Goal: Task Accomplishment & Management: Manage account settings

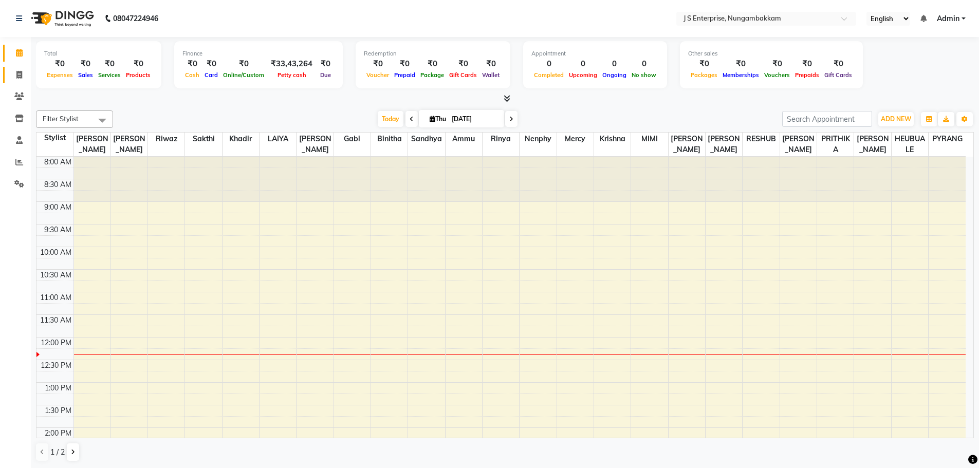
click at [21, 81] on link "Invoice" at bounding box center [15, 75] width 25 height 17
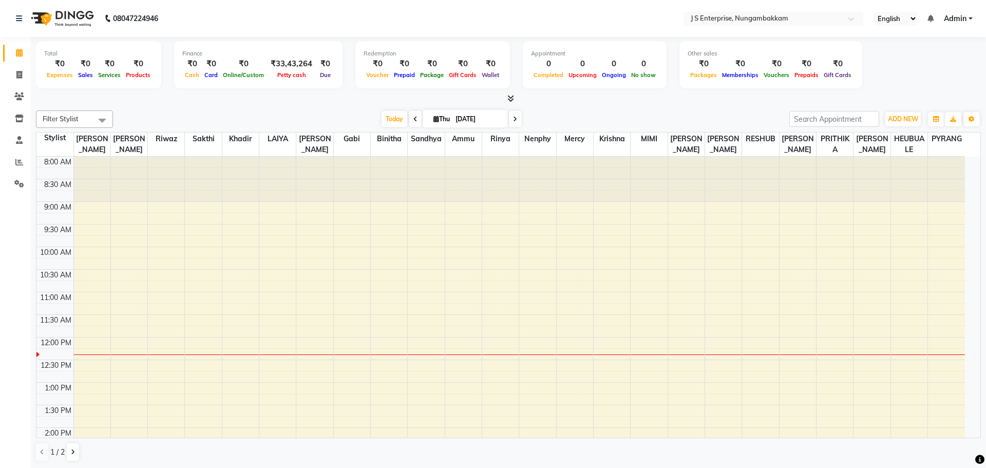
select select "7359"
select select "service"
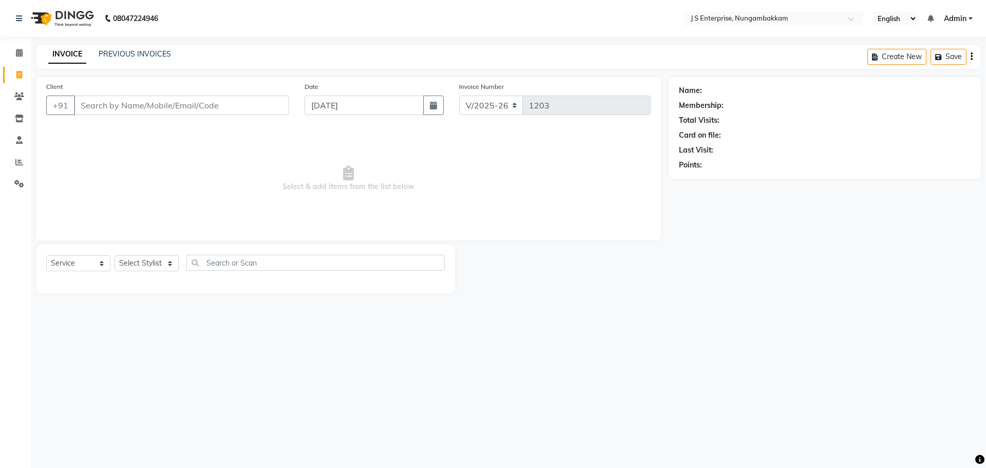
click at [124, 47] on div "INVOICE PREVIOUS INVOICES Create New Save" at bounding box center [508, 57] width 945 height 24
click at [126, 56] on link "PREVIOUS INVOICES" at bounding box center [135, 53] width 72 height 9
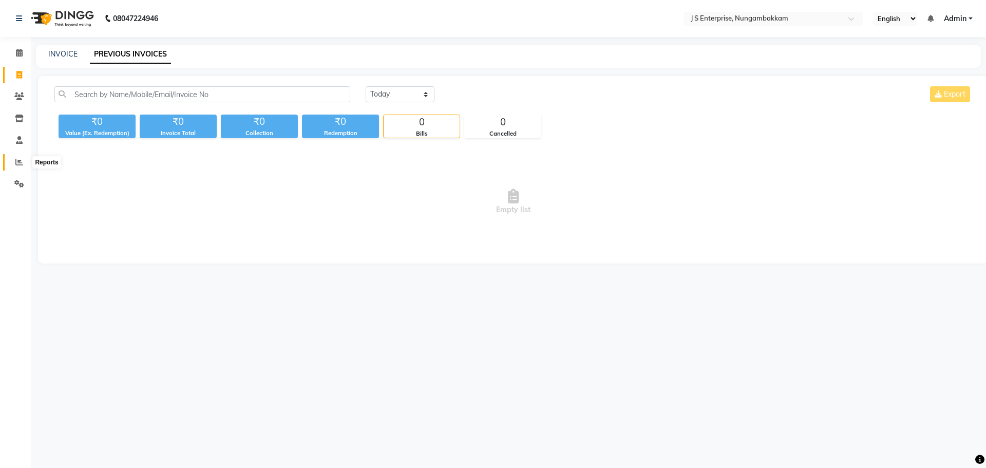
click at [23, 166] on span at bounding box center [19, 163] width 18 height 12
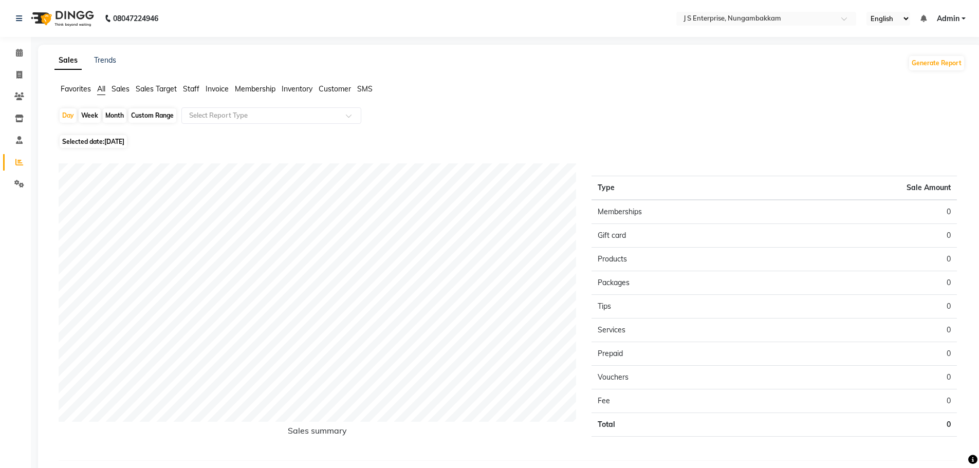
click at [187, 88] on span "Staff" at bounding box center [191, 88] width 16 height 9
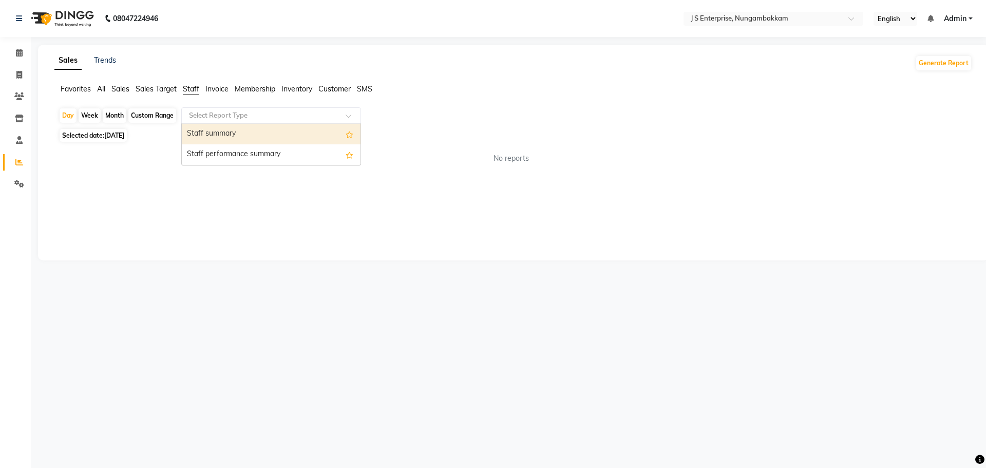
click at [208, 111] on input "text" at bounding box center [261, 115] width 148 height 10
click at [219, 130] on div "Staff summary" at bounding box center [271, 134] width 179 height 21
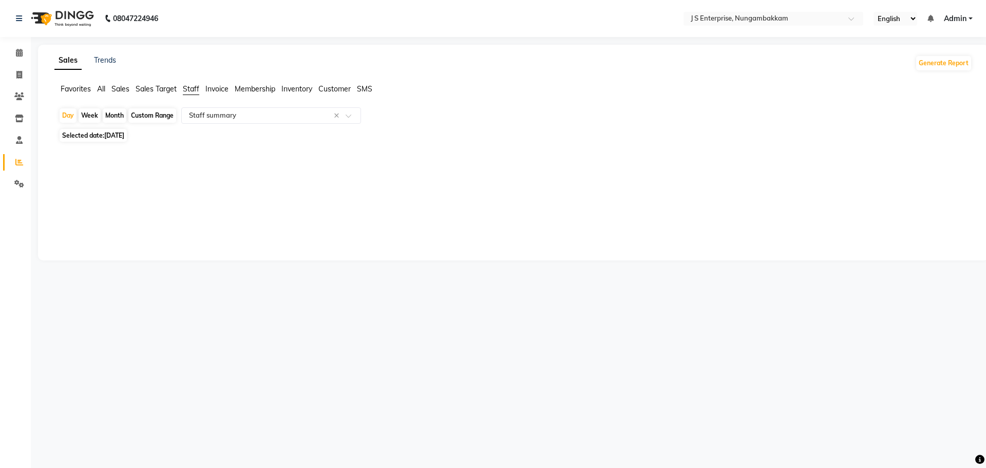
click at [143, 132] on div "Selected date: 04-09-2025" at bounding box center [516, 135] width 914 height 11
click at [124, 135] on span "[DATE]" at bounding box center [114, 136] width 20 height 8
select select "9"
select select "2025"
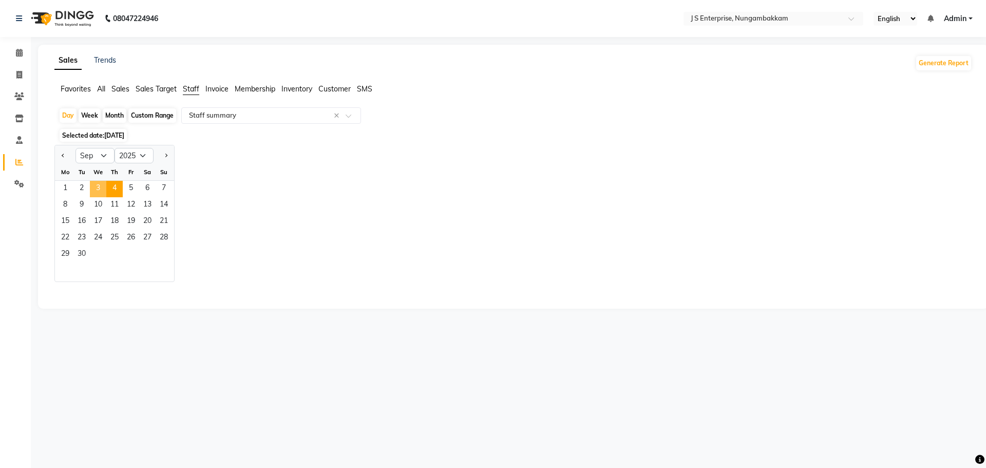
click at [101, 187] on span "3" at bounding box center [98, 189] width 16 height 16
select select "csv"
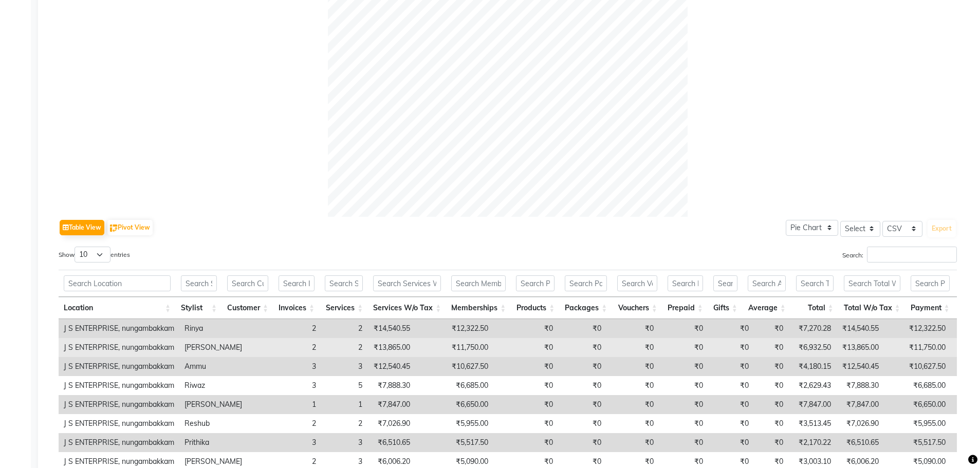
scroll to position [442, 0]
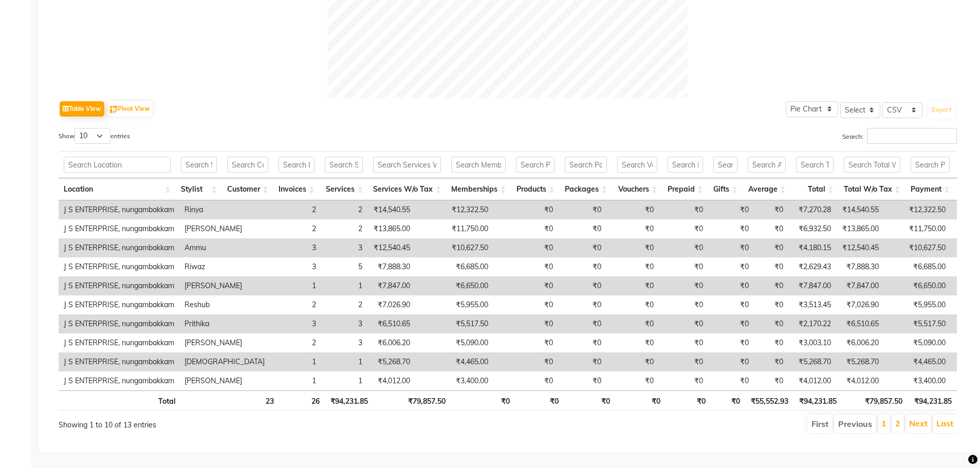
click at [161, 314] on td "J S ENTERPRISE, nungambakkam" at bounding box center [119, 323] width 121 height 19
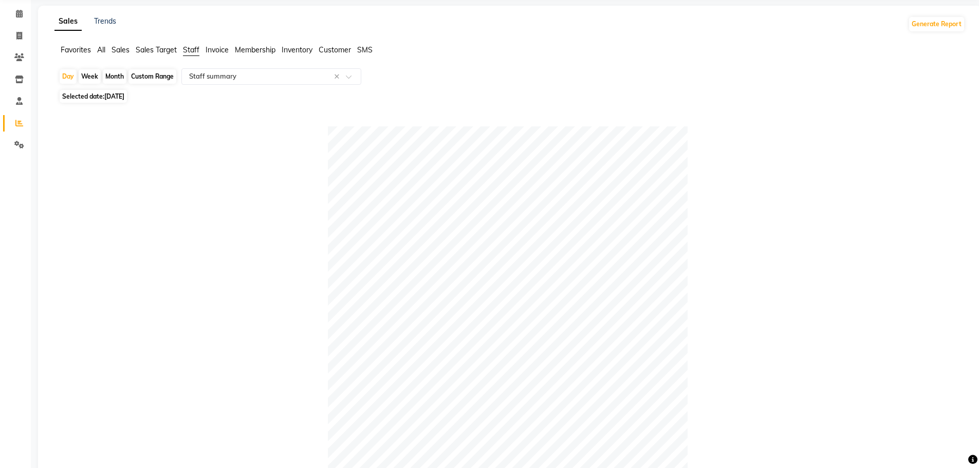
scroll to position [0, 0]
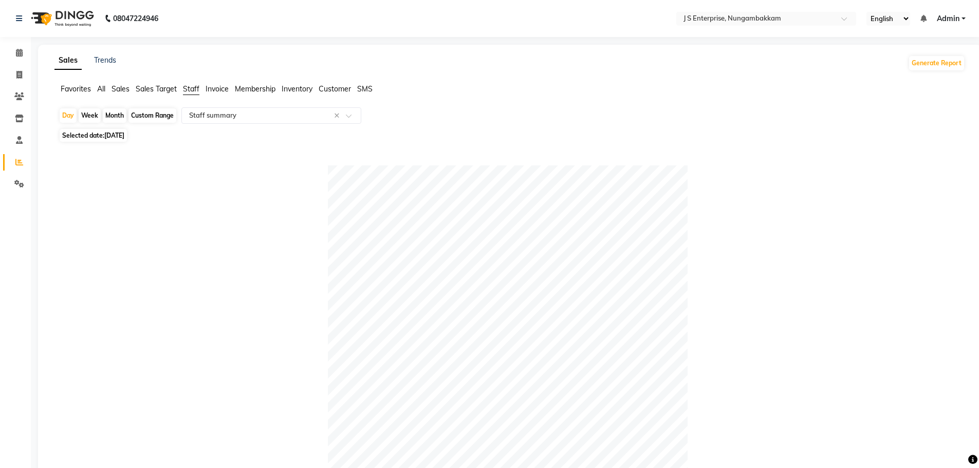
click at [217, 86] on span "Invoice" at bounding box center [217, 88] width 23 height 9
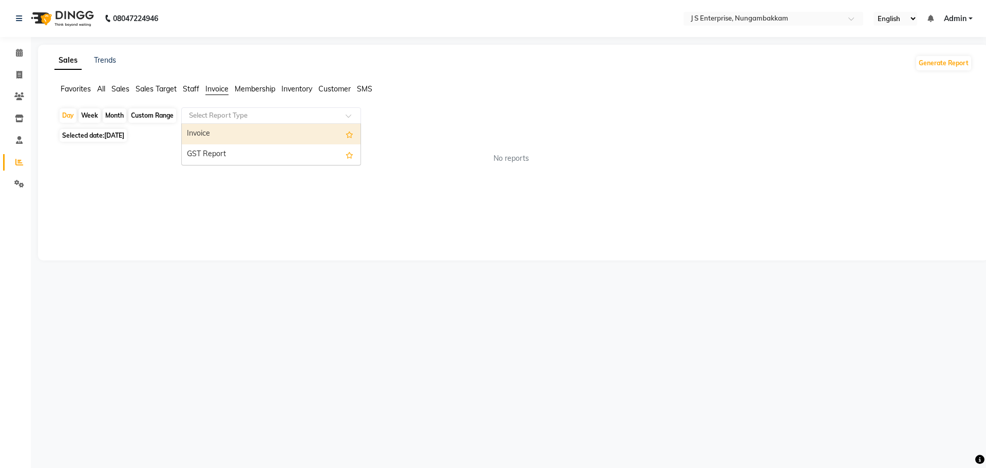
click at [230, 121] on div "Select Report Type" at bounding box center [271, 115] width 180 height 16
click at [235, 133] on div "Invoice" at bounding box center [271, 134] width 179 height 21
select select "csv"
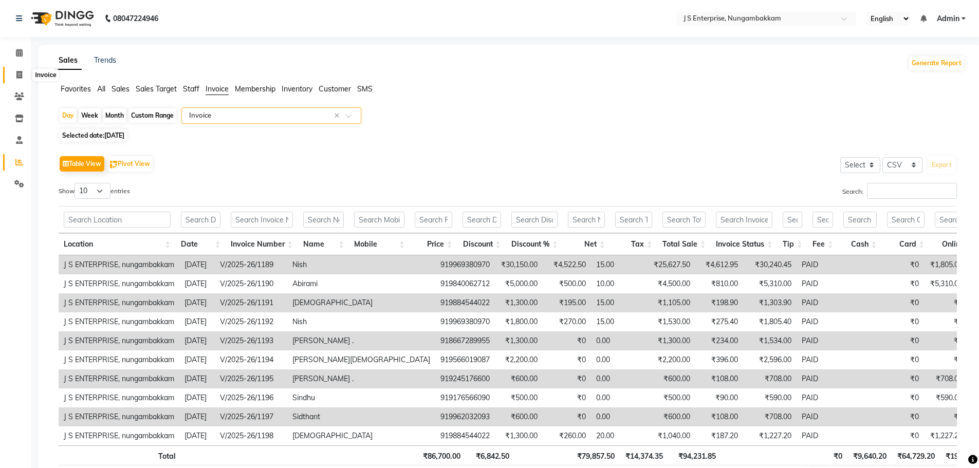
click at [15, 76] on span at bounding box center [19, 75] width 18 height 12
select select "service"
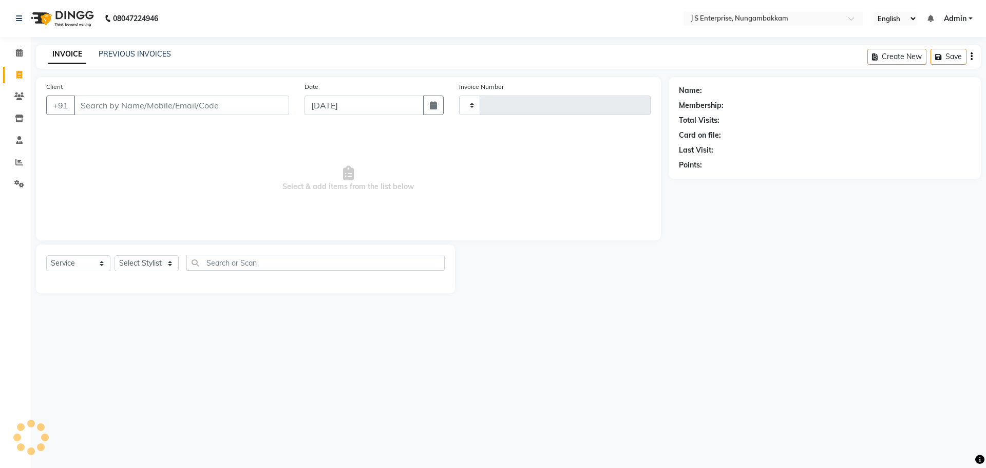
type input "1203"
select select "7359"
click at [145, 55] on link "PREVIOUS INVOICES" at bounding box center [135, 53] width 72 height 9
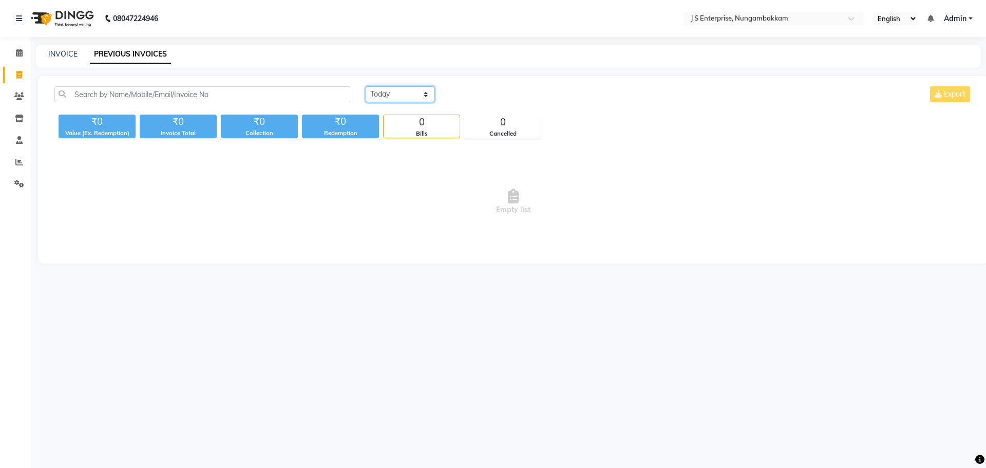
drag, startPoint x: 397, startPoint y: 96, endPoint x: 404, endPoint y: 101, distance: 9.3
click at [397, 96] on select "Today Yesterday Custom Range" at bounding box center [400, 94] width 69 height 16
click at [366, 86] on select "Today Yesterday Custom Range" at bounding box center [400, 94] width 69 height 16
drag, startPoint x: 393, startPoint y: 90, endPoint x: 403, endPoint y: 101, distance: 14.9
click at [393, 90] on select "Today Yesterday Custom Range" at bounding box center [404, 95] width 77 height 16
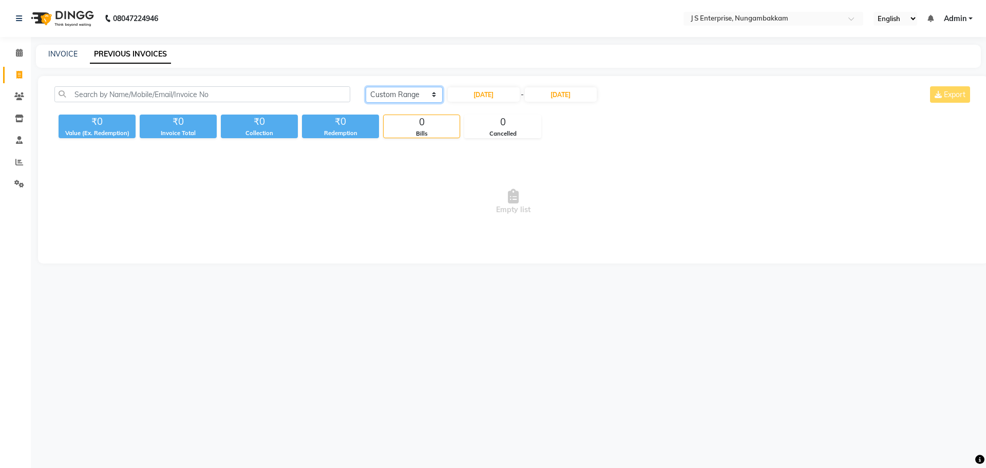
select select "yesterday"
click at [366, 87] on select "Today Yesterday Custom Range" at bounding box center [404, 95] width 77 height 16
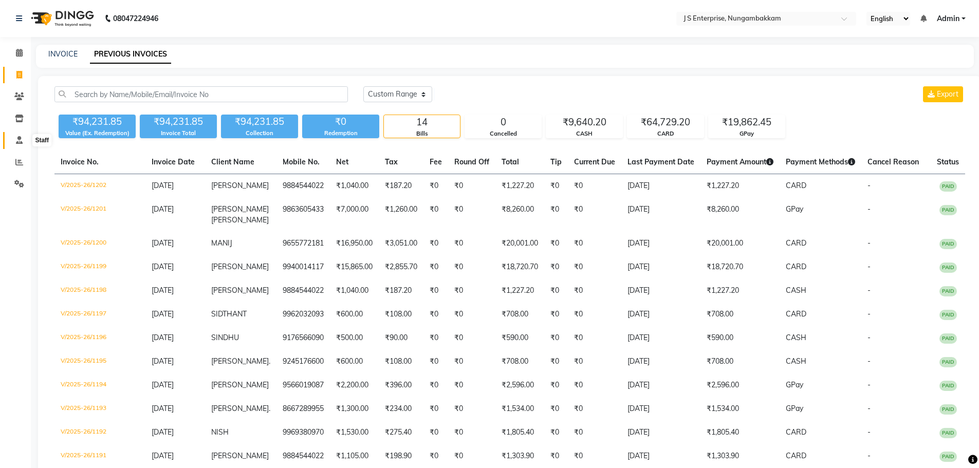
click at [22, 145] on span at bounding box center [19, 141] width 18 height 12
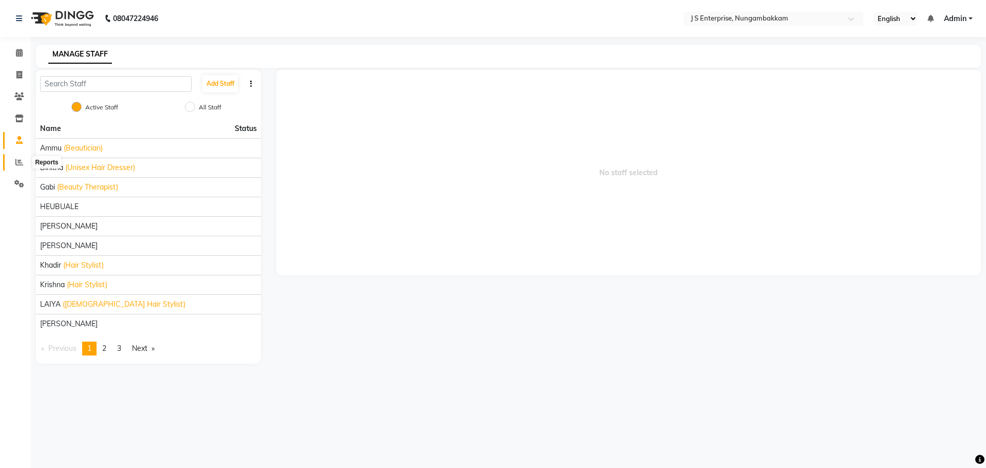
click at [20, 159] on icon at bounding box center [19, 162] width 8 height 8
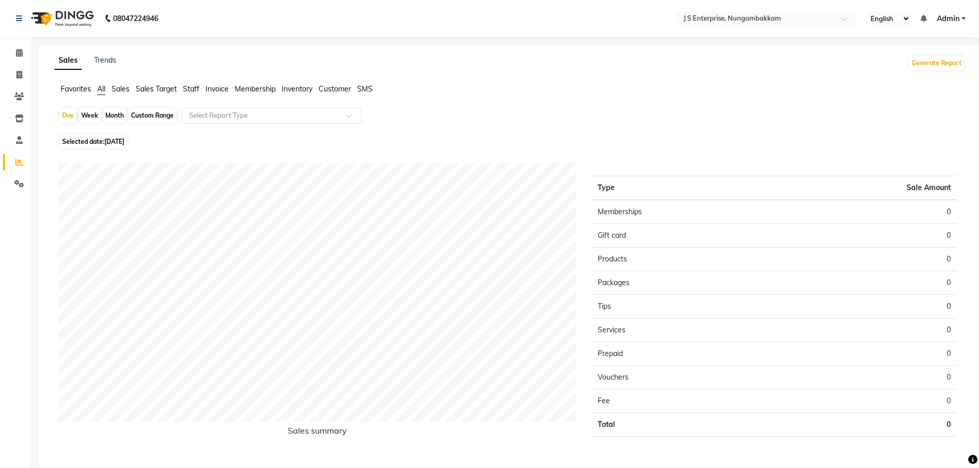
click at [125, 92] on span "Sales" at bounding box center [120, 88] width 18 height 9
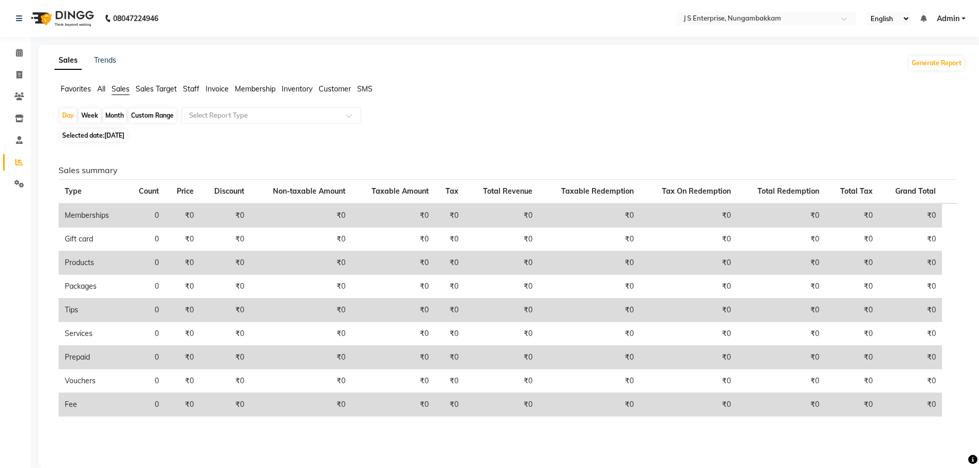
click at [151, 90] on span "Sales Target" at bounding box center [156, 88] width 41 height 9
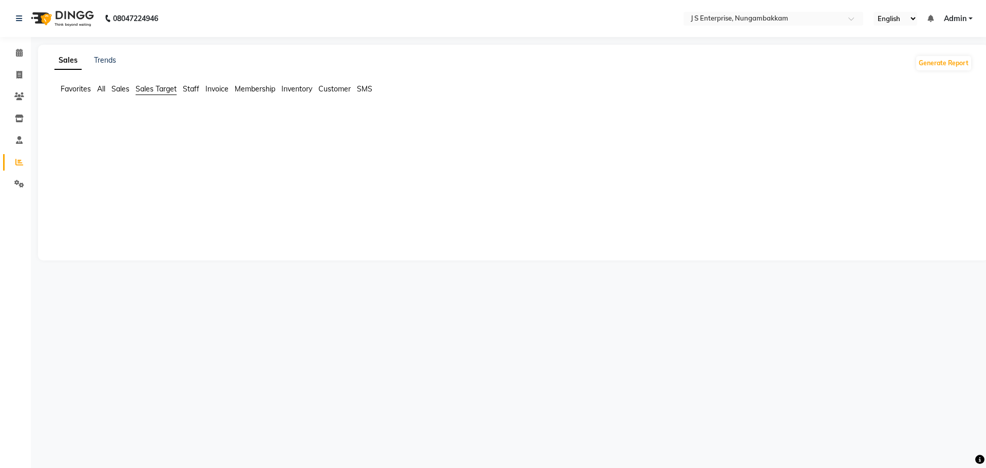
click at [168, 95] on li "Sales Target" at bounding box center [156, 89] width 41 height 11
drag, startPoint x: 126, startPoint y: 91, endPoint x: 120, endPoint y: 91, distance: 6.7
click at [126, 91] on span "Sales" at bounding box center [120, 88] width 18 height 9
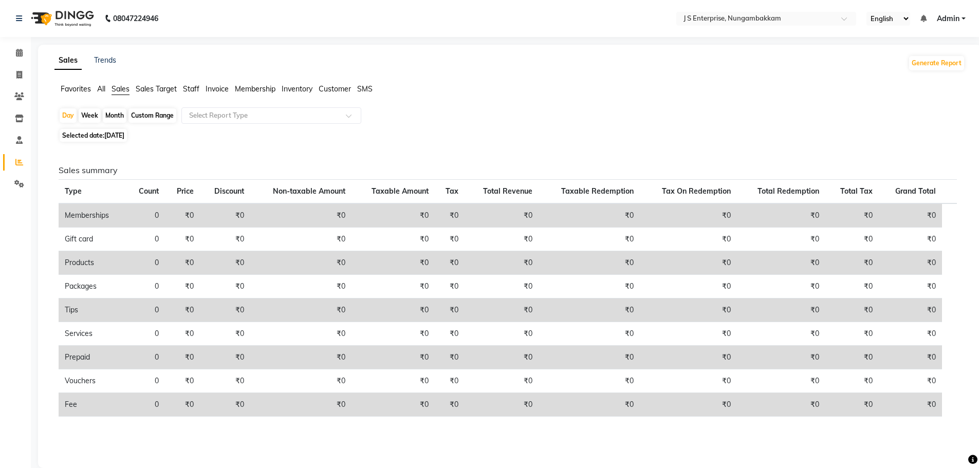
click at [84, 94] on li "Favorites" at bounding box center [76, 89] width 30 height 11
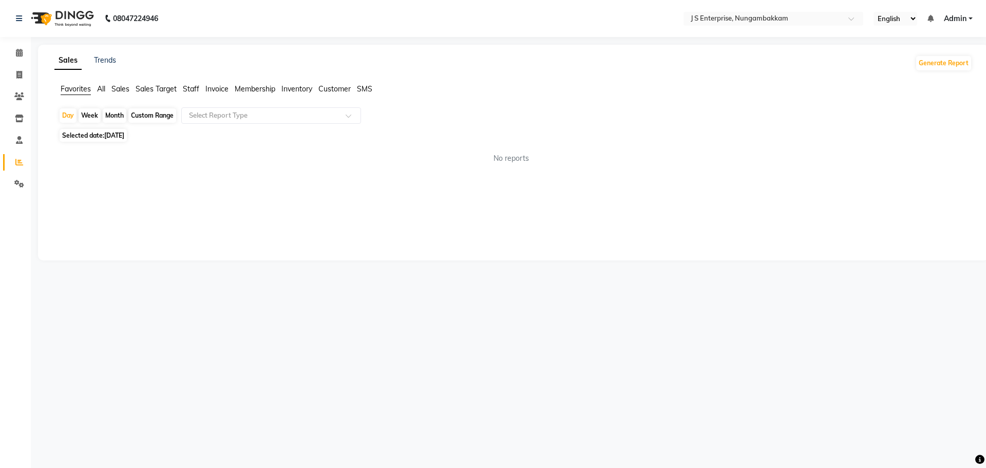
click at [157, 90] on span "Sales Target" at bounding box center [156, 88] width 41 height 9
click at [197, 90] on span "Staff" at bounding box center [191, 88] width 16 height 9
click at [214, 92] on span "Invoice" at bounding box center [217, 88] width 23 height 9
click at [258, 90] on span "Membership" at bounding box center [255, 88] width 41 height 9
click at [299, 86] on span "Inventory" at bounding box center [297, 88] width 31 height 9
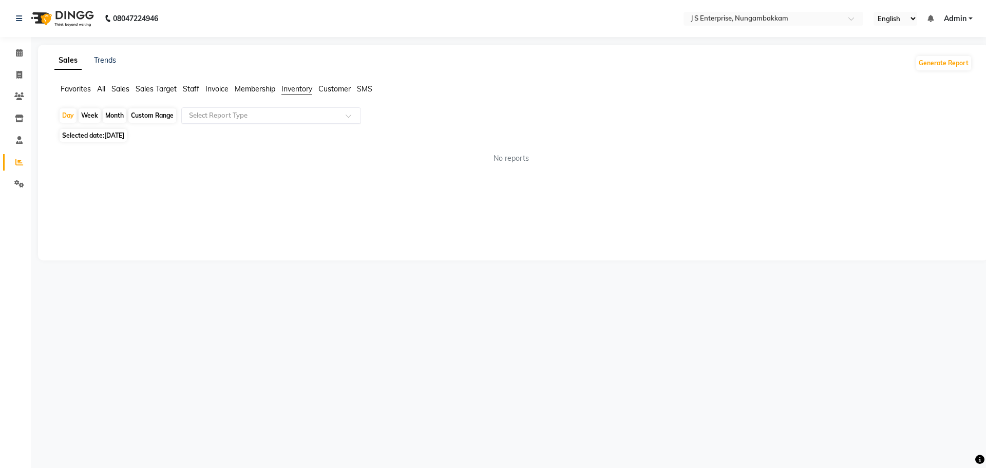
click at [272, 111] on input "text" at bounding box center [261, 115] width 148 height 10
click at [291, 172] on div "No reports" at bounding box center [511, 158] width 922 height 27
click at [336, 93] on span "Customer" at bounding box center [335, 88] width 32 height 9
click at [207, 175] on div "Sales Trends Generate Report Favorites All Sales Sales Target Staff Invoice Mem…" at bounding box center [513, 153] width 951 height 216
click at [372, 85] on span "SMS" at bounding box center [364, 88] width 15 height 9
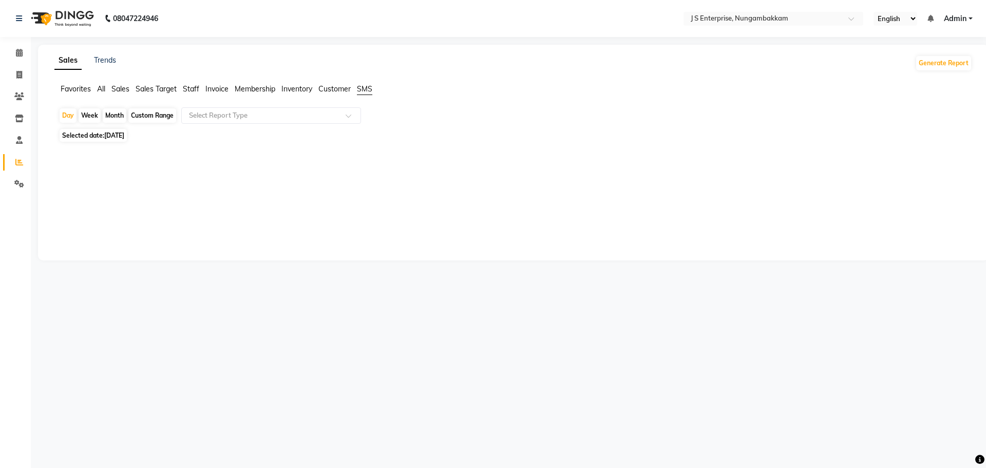
click at [189, 90] on span "Staff" at bounding box center [191, 88] width 16 height 9
click at [206, 106] on app-reports "Favorites All Sales Sales Target Staff Invoice Membership Inventory Customer SM…" at bounding box center [513, 128] width 930 height 88
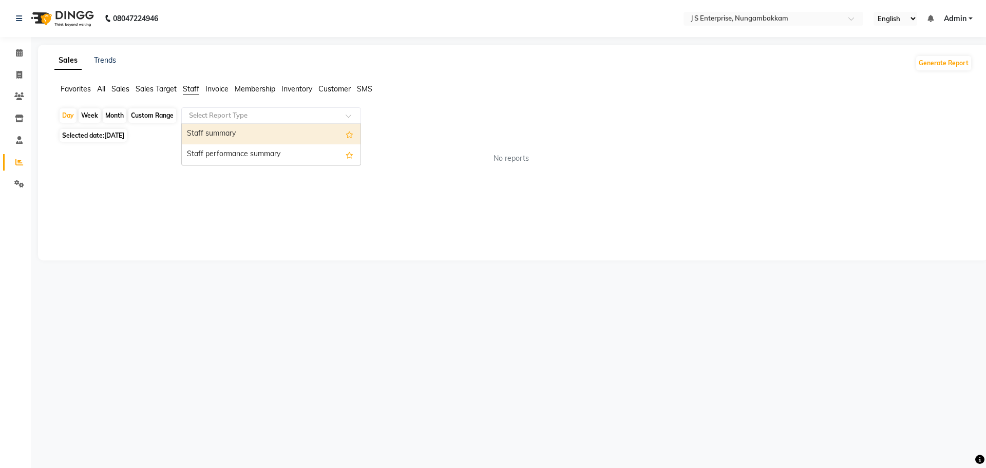
click at [208, 113] on input "text" at bounding box center [261, 115] width 148 height 10
click at [227, 92] on span "Invoice" at bounding box center [217, 88] width 23 height 9
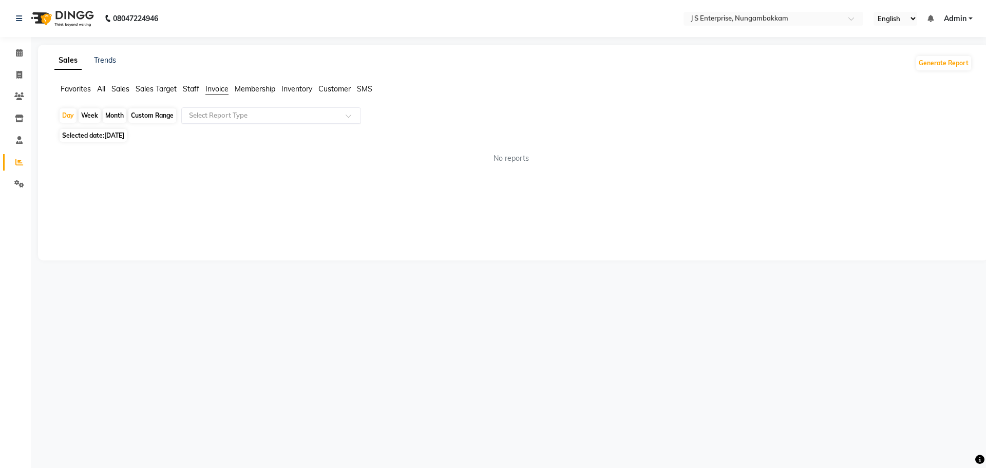
click at [228, 113] on input "text" at bounding box center [261, 115] width 148 height 10
click at [251, 90] on span "Membership" at bounding box center [255, 88] width 41 height 9
click at [305, 85] on span "Inventory" at bounding box center [297, 88] width 31 height 9
click at [261, 118] on input "text" at bounding box center [261, 115] width 148 height 10
click at [175, 90] on span "Sales Target" at bounding box center [156, 88] width 41 height 9
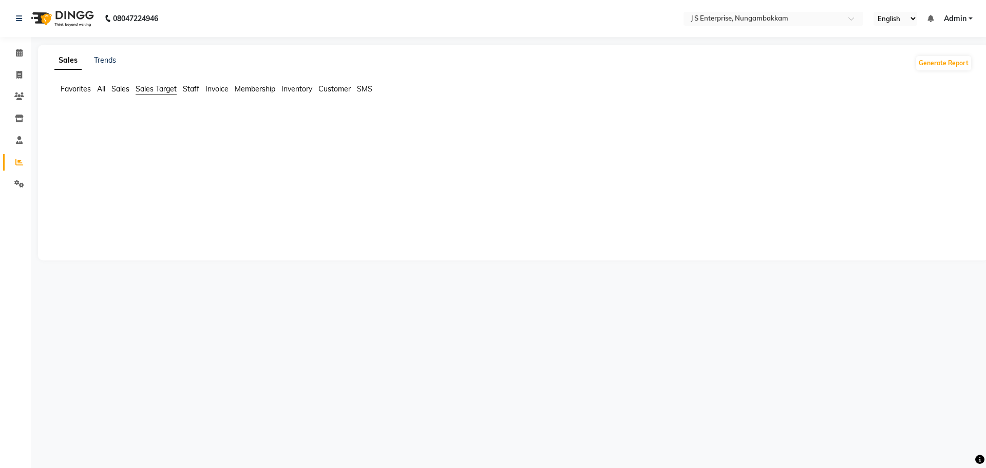
click at [196, 89] on span "Staff" at bounding box center [191, 88] width 16 height 9
click at [127, 87] on span "Sales" at bounding box center [120, 88] width 18 height 9
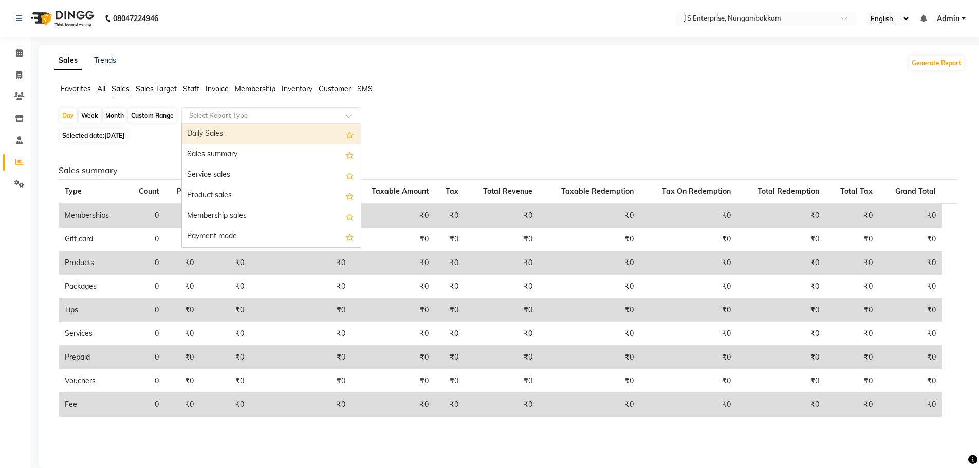
click at [208, 116] on input "text" at bounding box center [261, 115] width 148 height 10
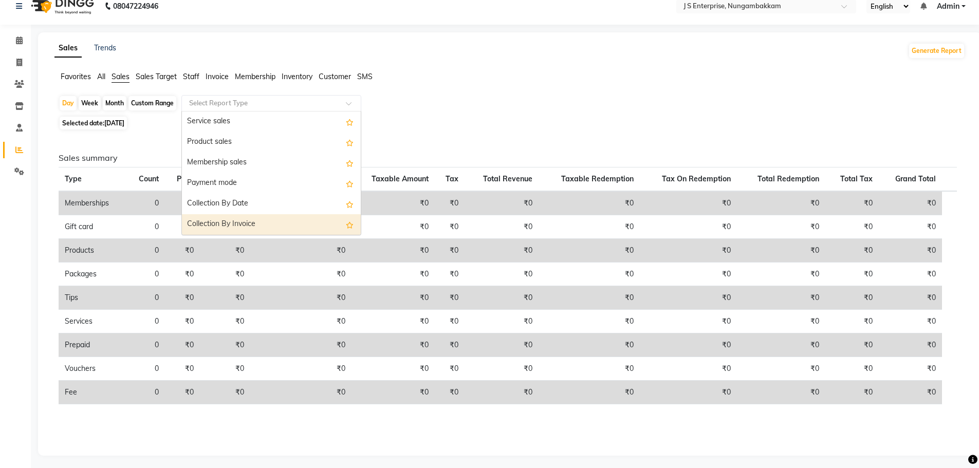
scroll to position [15, 0]
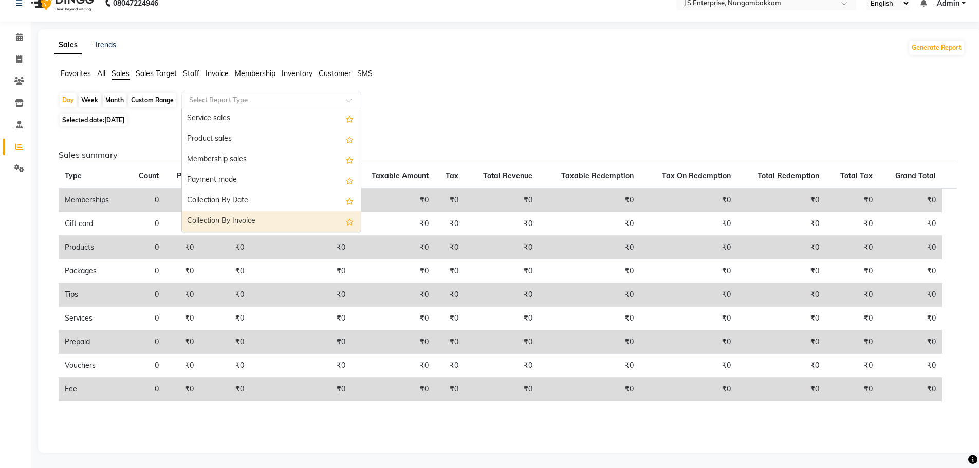
click at [253, 214] on div "Collection By Invoice" at bounding box center [271, 221] width 179 height 21
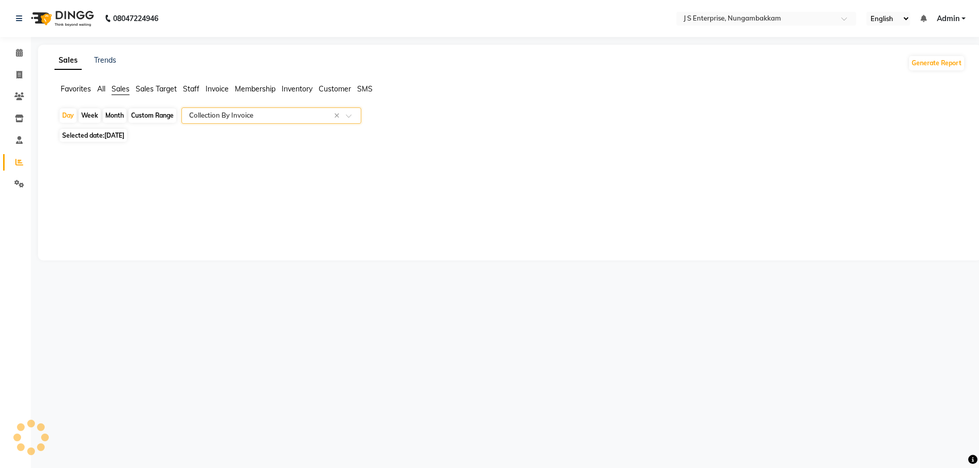
scroll to position [0, 0]
click at [101, 137] on span "Selected date: 04-09-2025" at bounding box center [93, 135] width 67 height 13
select select "9"
select select "2025"
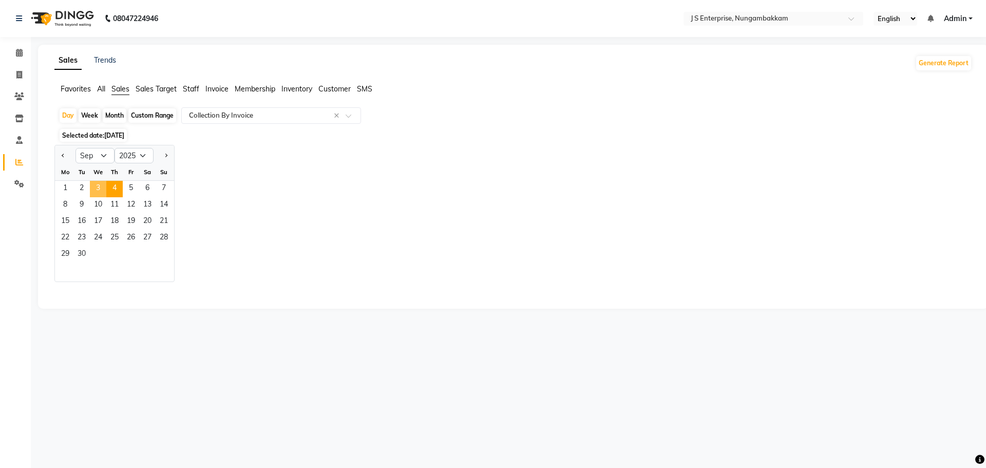
click at [100, 192] on span "3" at bounding box center [98, 189] width 16 height 16
select select "csv"
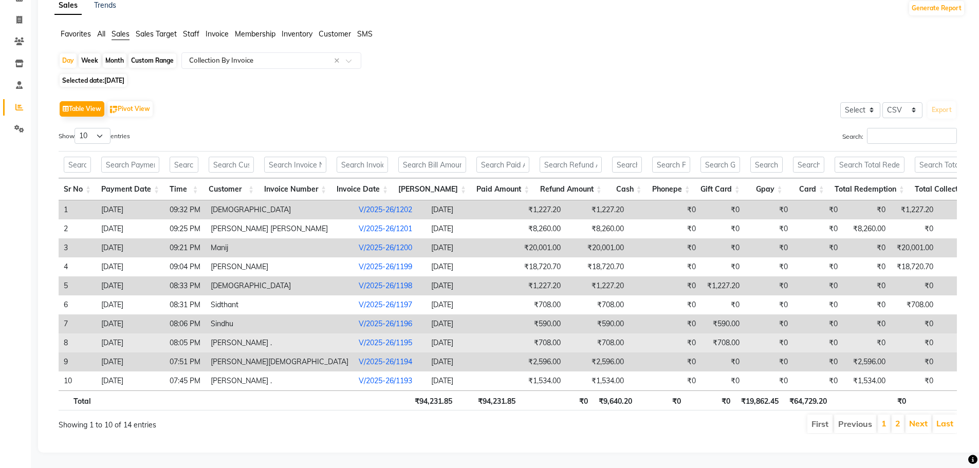
scroll to position [70, 0]
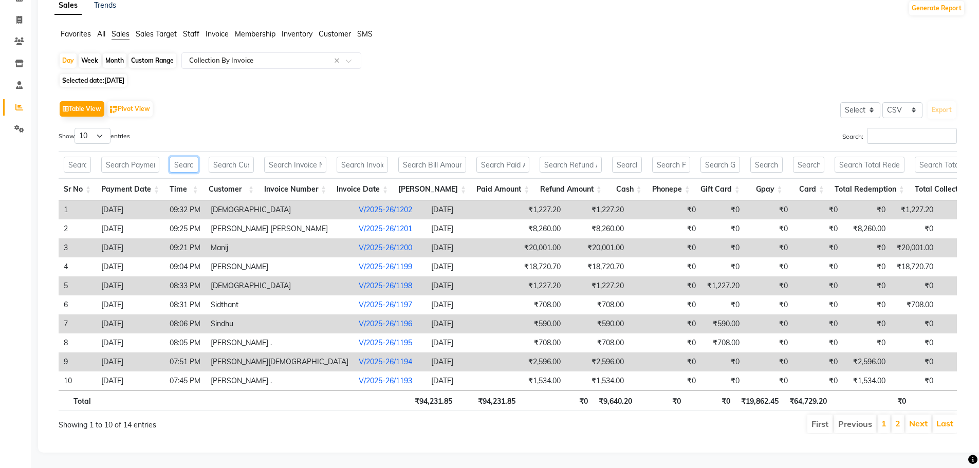
click at [177, 157] on input "text" at bounding box center [184, 165] width 29 height 16
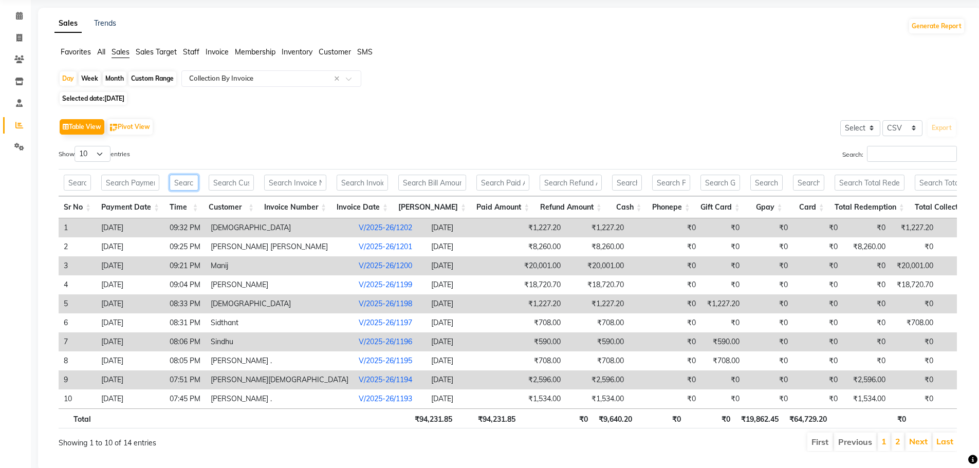
scroll to position [0, 0]
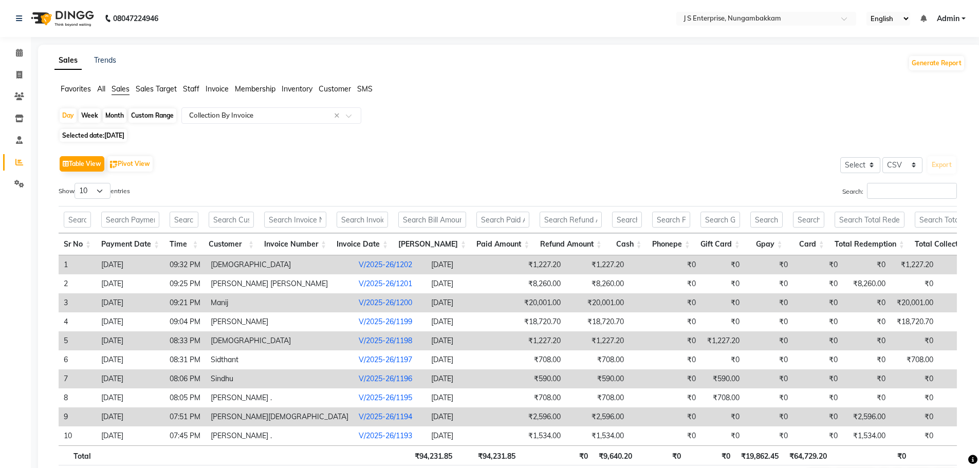
click at [102, 91] on span "All" at bounding box center [101, 88] width 8 height 9
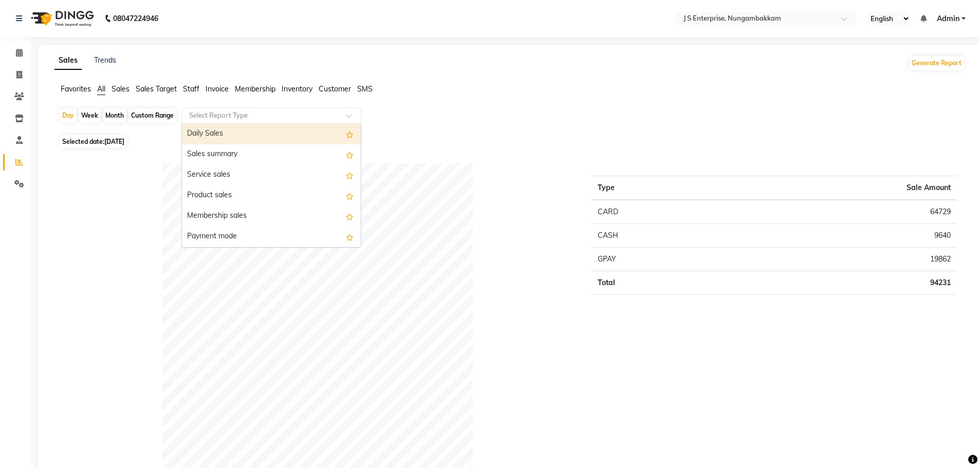
click at [211, 119] on input "text" at bounding box center [261, 115] width 148 height 10
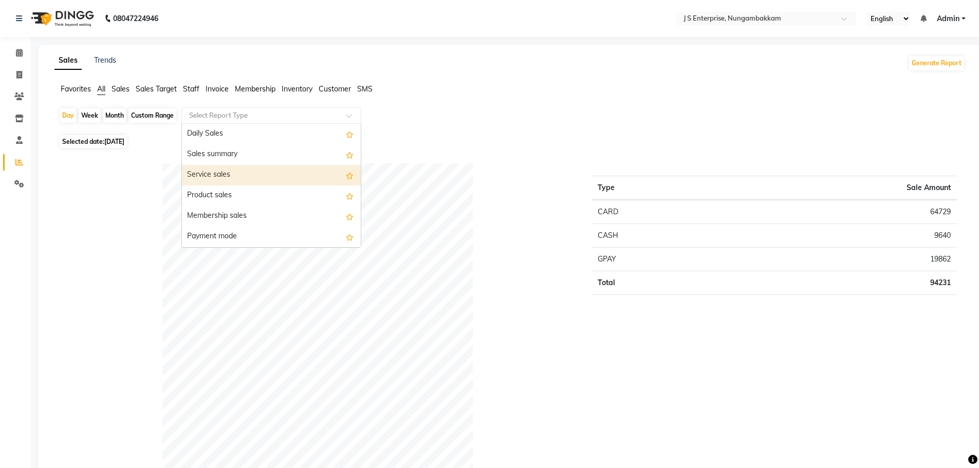
click at [242, 181] on div "Service sales" at bounding box center [271, 175] width 179 height 21
select select "csv"
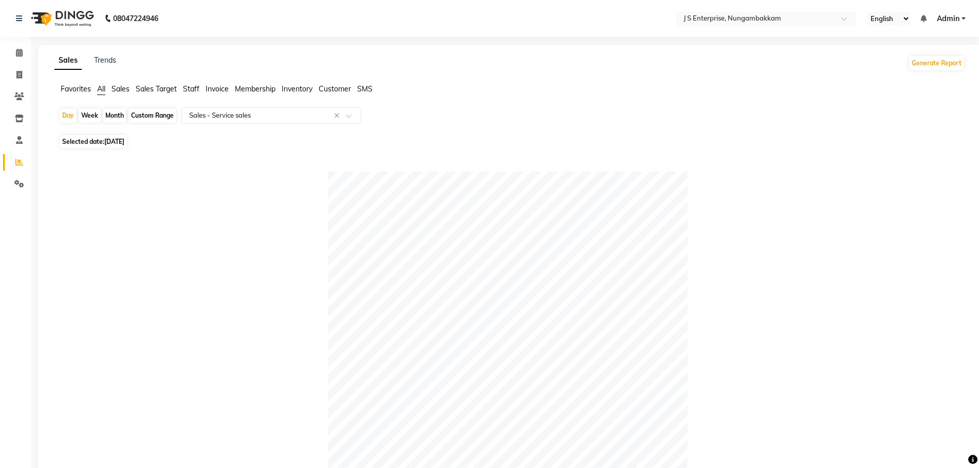
click at [106, 142] on span "[DATE]" at bounding box center [114, 142] width 20 height 8
select select "9"
select select "2025"
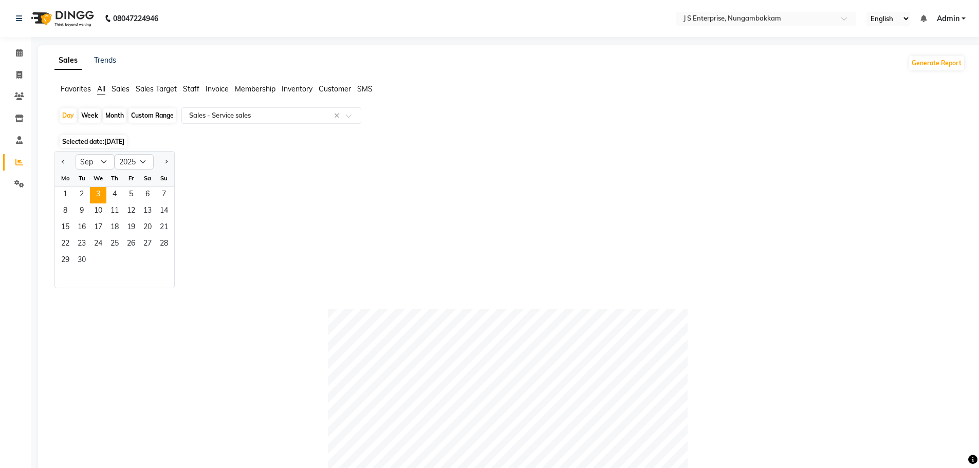
click at [433, 181] on div "Jan Feb Mar Apr May Jun Jul Aug Sep Oct Nov Dec 2015 2016 2017 2018 2019 2020 2…" at bounding box center [509, 219] width 910 height 137
click at [126, 93] on span "Sales" at bounding box center [120, 88] width 18 height 9
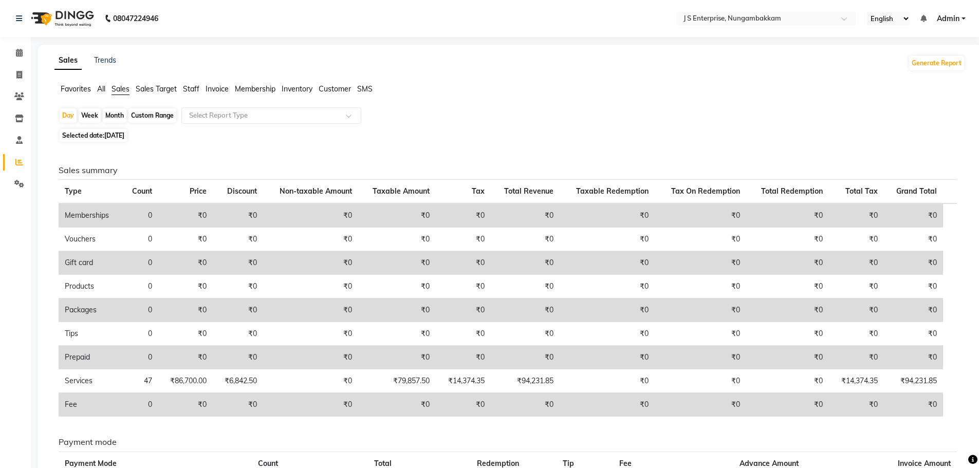
click at [104, 90] on span "All" at bounding box center [101, 88] width 8 height 9
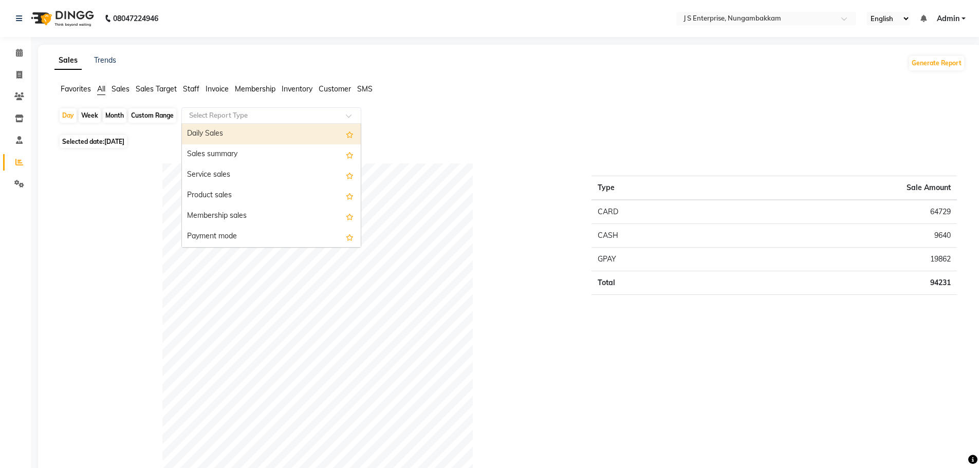
click at [208, 115] on input "text" at bounding box center [261, 115] width 148 height 10
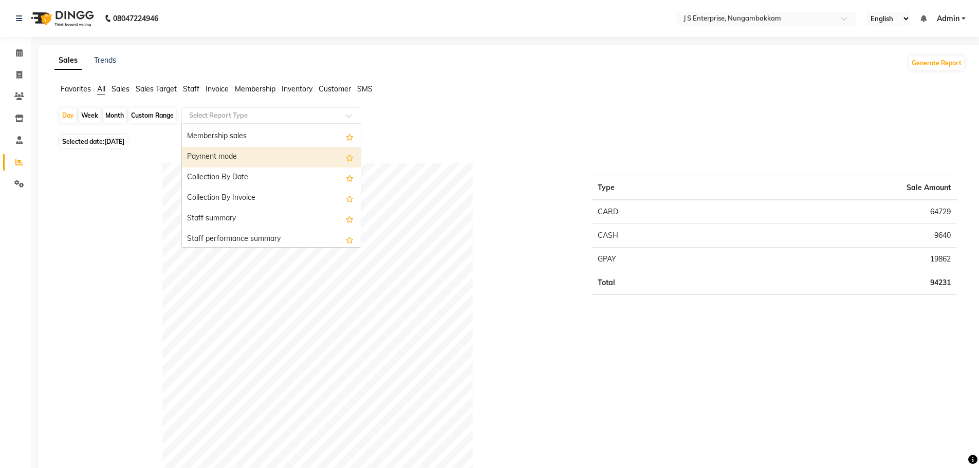
scroll to position [103, 0]
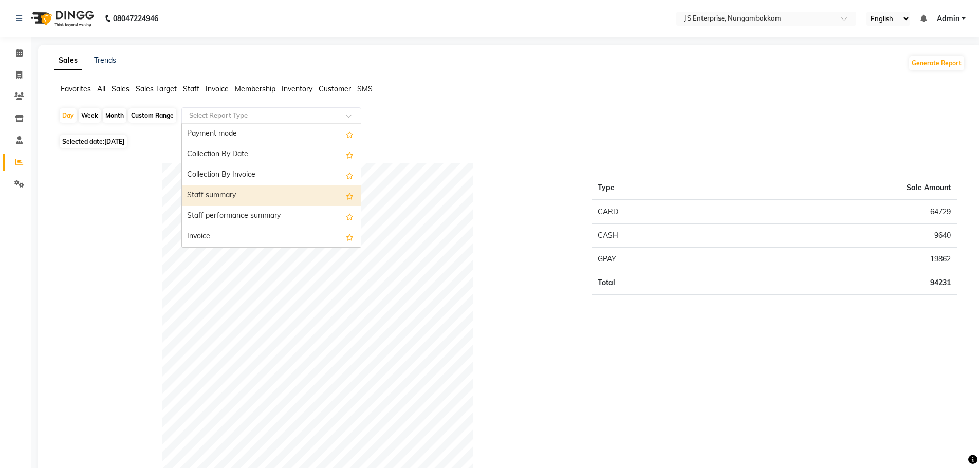
click at [214, 199] on div "Staff summary" at bounding box center [271, 195] width 179 height 21
select select "csv"
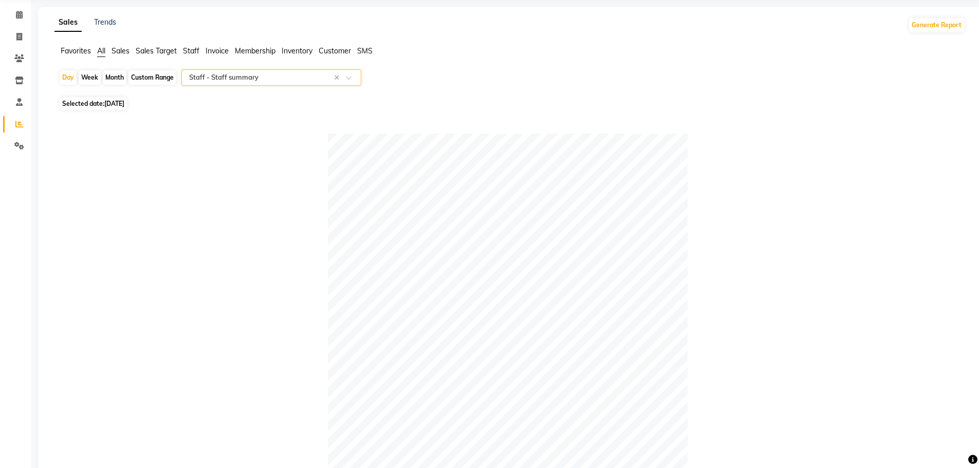
scroll to position [38, 0]
click at [241, 81] on input "text" at bounding box center [261, 78] width 148 height 10
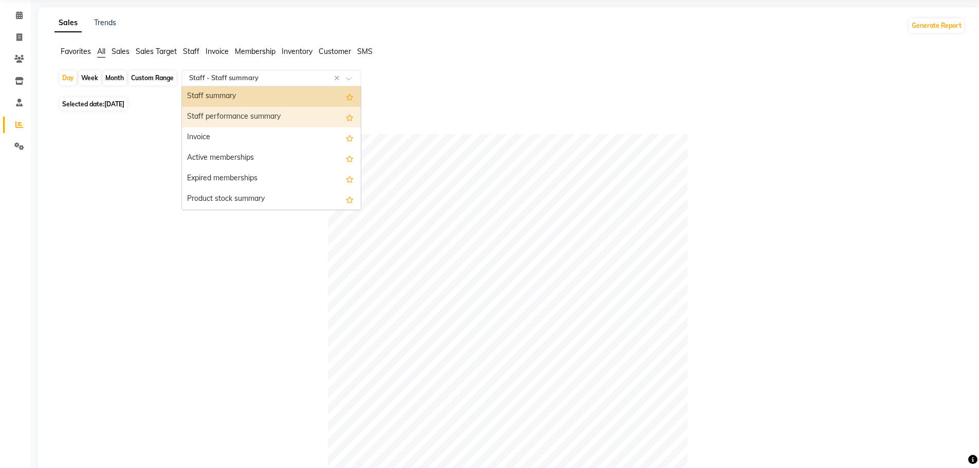
click at [255, 116] on div "Staff performance summary" at bounding box center [271, 117] width 179 height 21
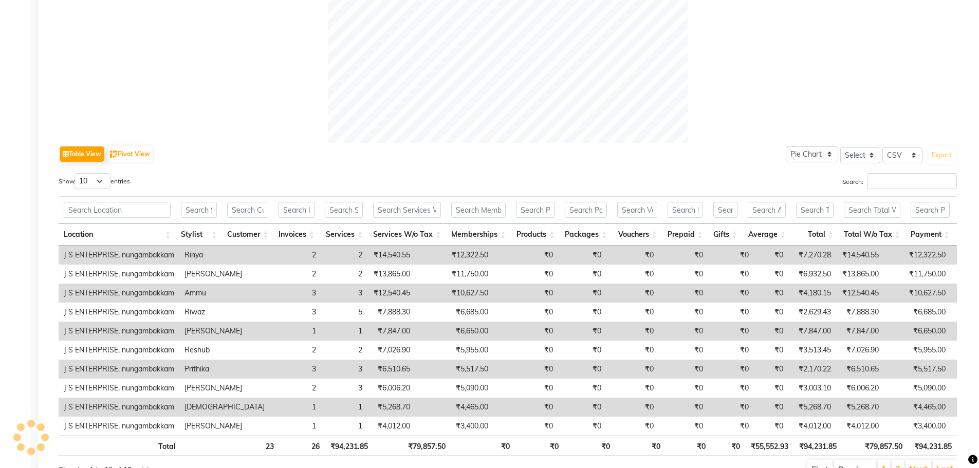
scroll to position [397, 0]
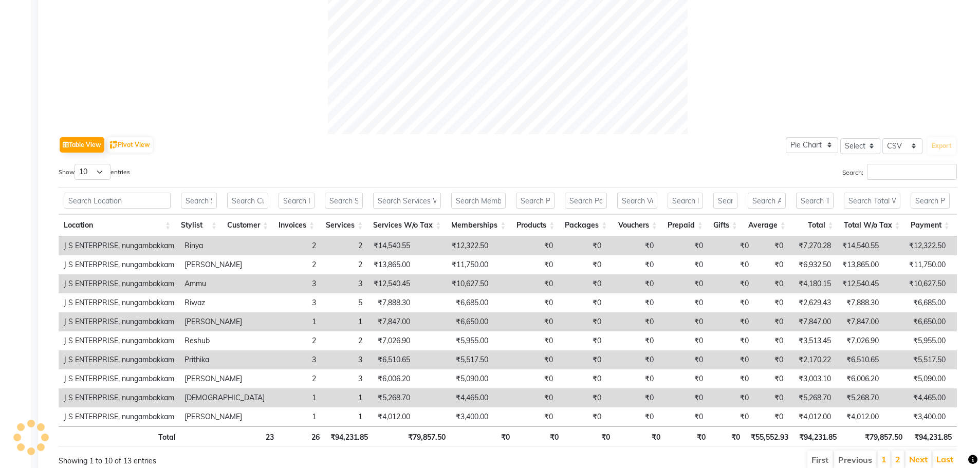
click at [202, 361] on td "Prithika" at bounding box center [224, 359] width 90 height 19
click at [270, 361] on td "3" at bounding box center [295, 359] width 51 height 19
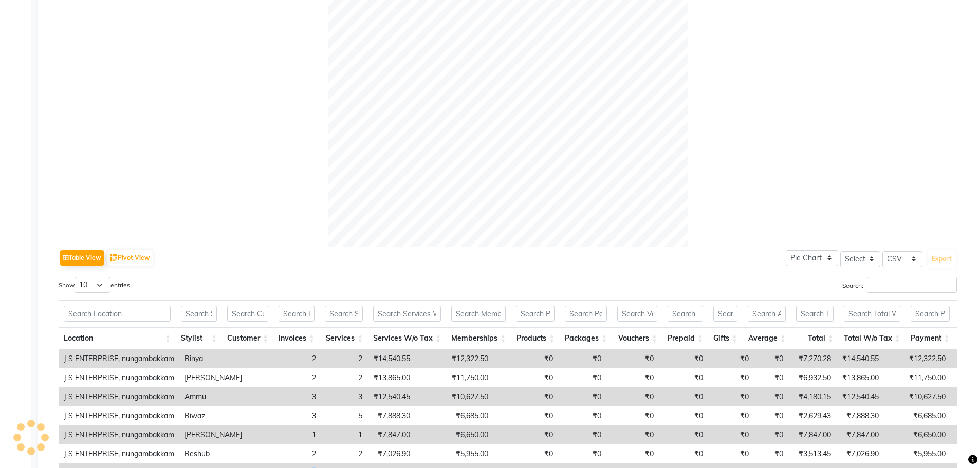
scroll to position [89, 0]
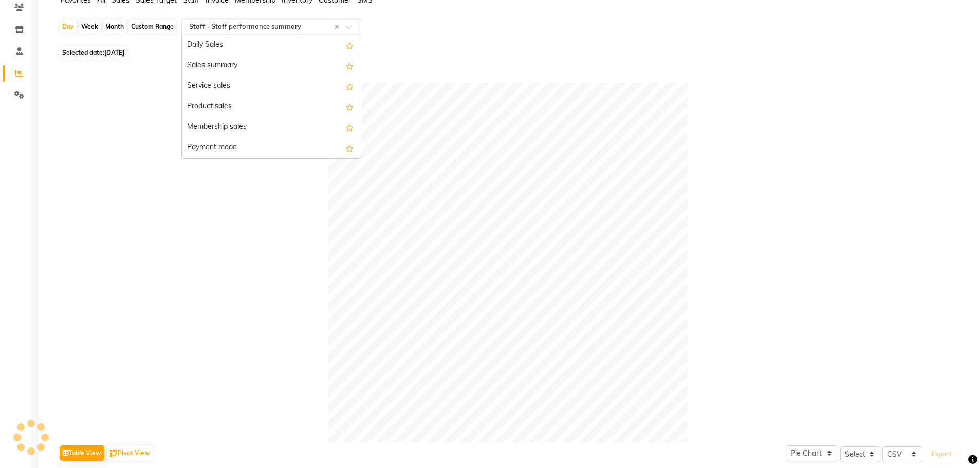
click at [291, 29] on input "text" at bounding box center [261, 27] width 148 height 10
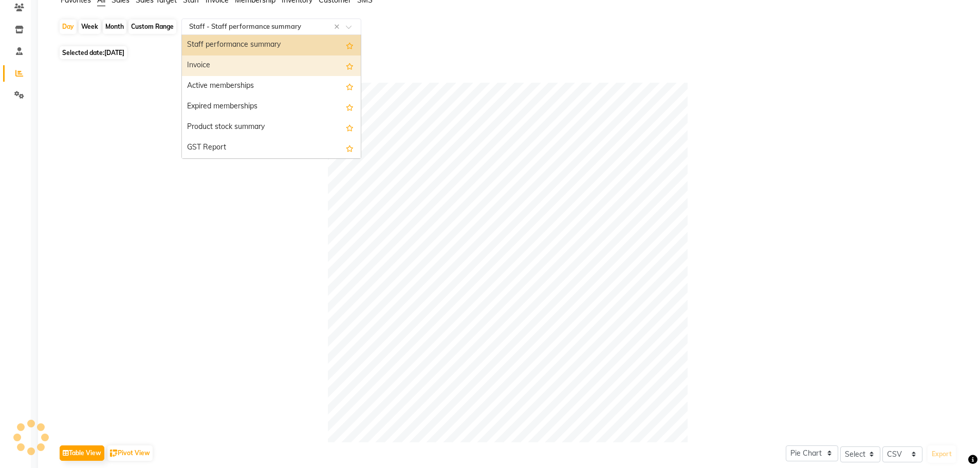
click at [289, 70] on div "Invoice" at bounding box center [271, 65] width 179 height 21
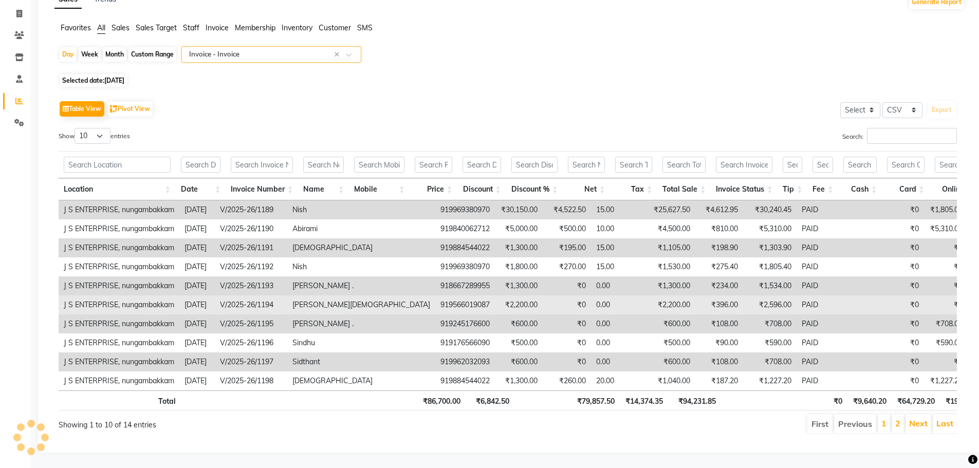
scroll to position [0, 0]
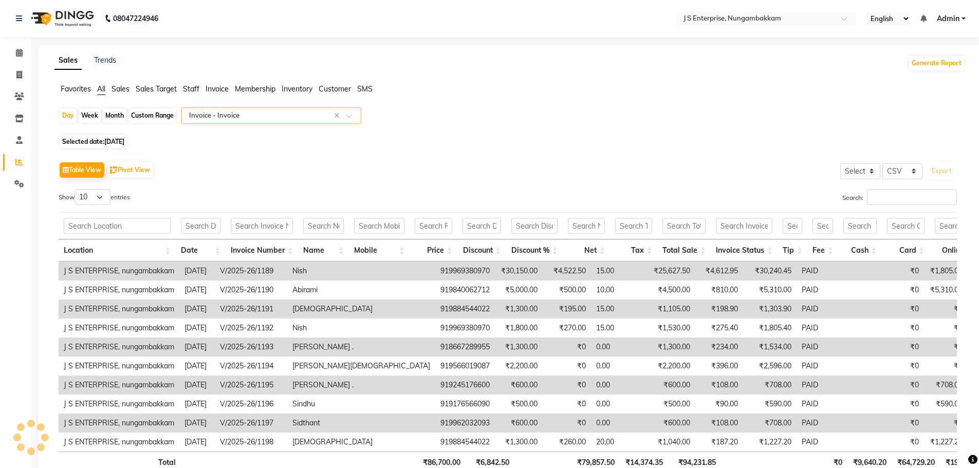
click at [288, 110] on input "text" at bounding box center [261, 115] width 148 height 10
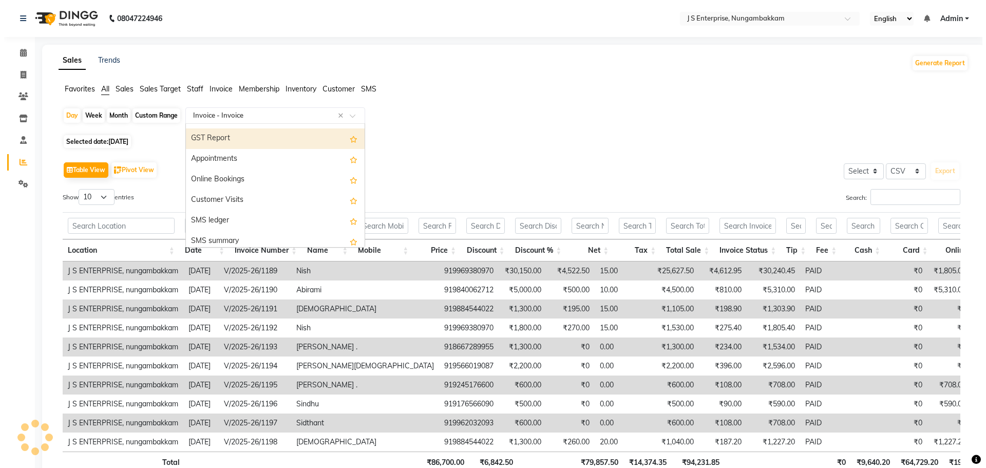
scroll to position [308, 0]
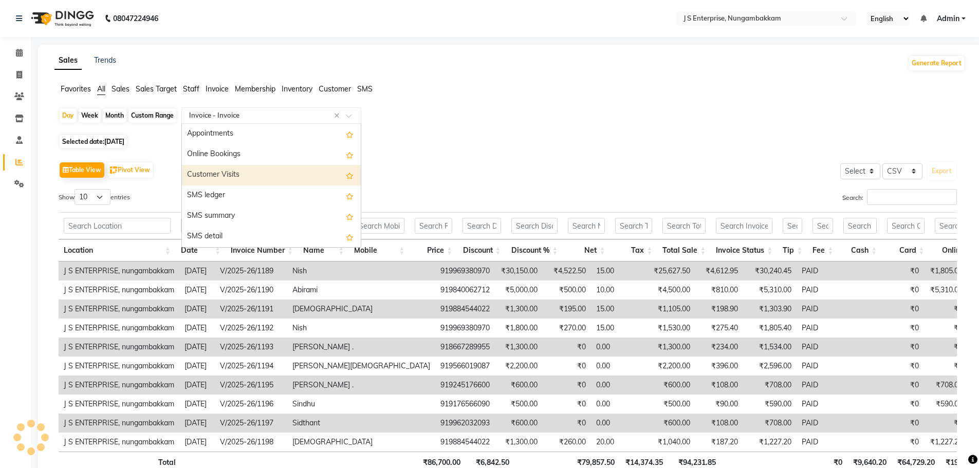
click at [239, 169] on div "Customer Visits" at bounding box center [271, 175] width 179 height 21
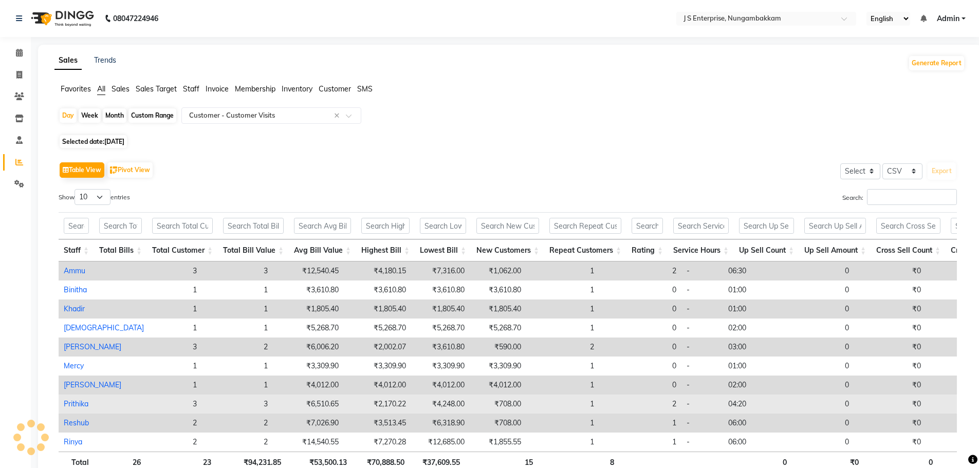
click at [85, 404] on link "Prithika" at bounding box center [76, 403] width 25 height 9
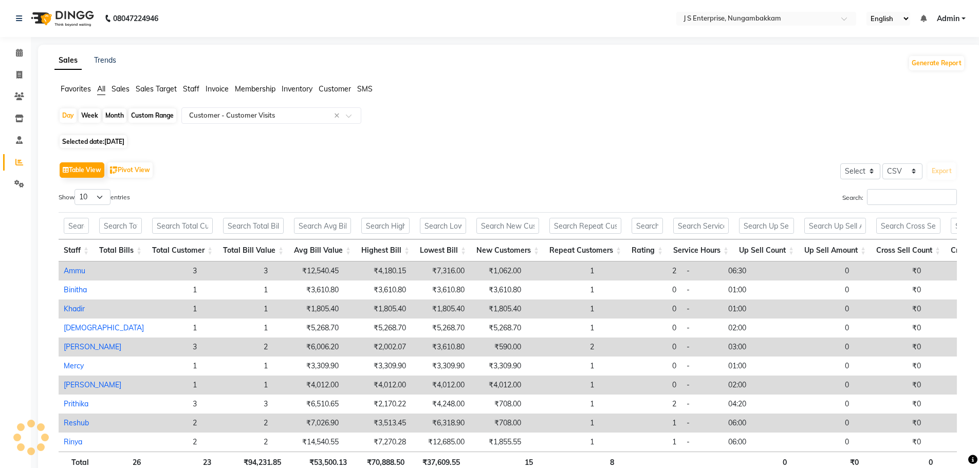
select select "csv"
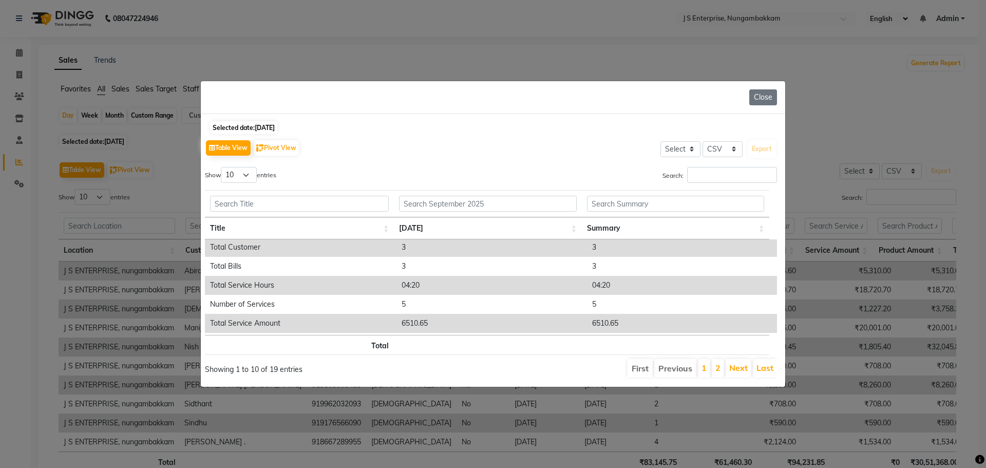
scroll to position [0, 0]
click at [247, 167] on select "10 25 50 100" at bounding box center [239, 175] width 36 height 16
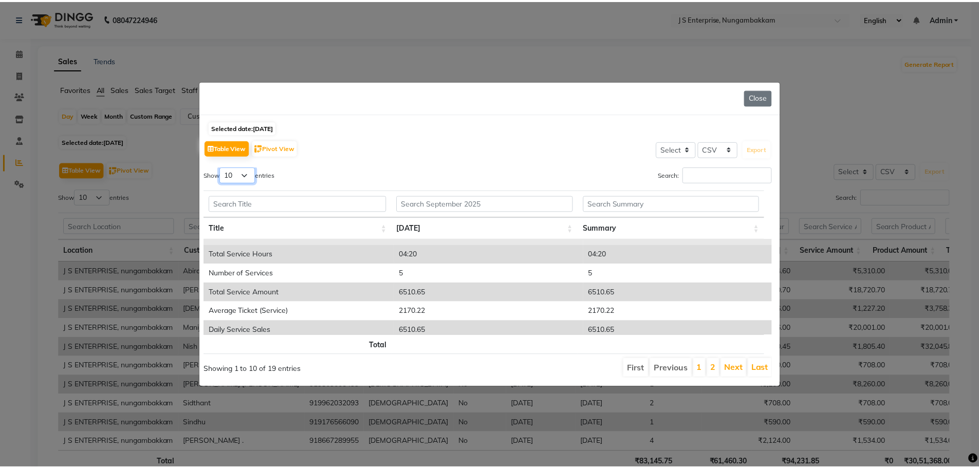
scroll to position [95, 0]
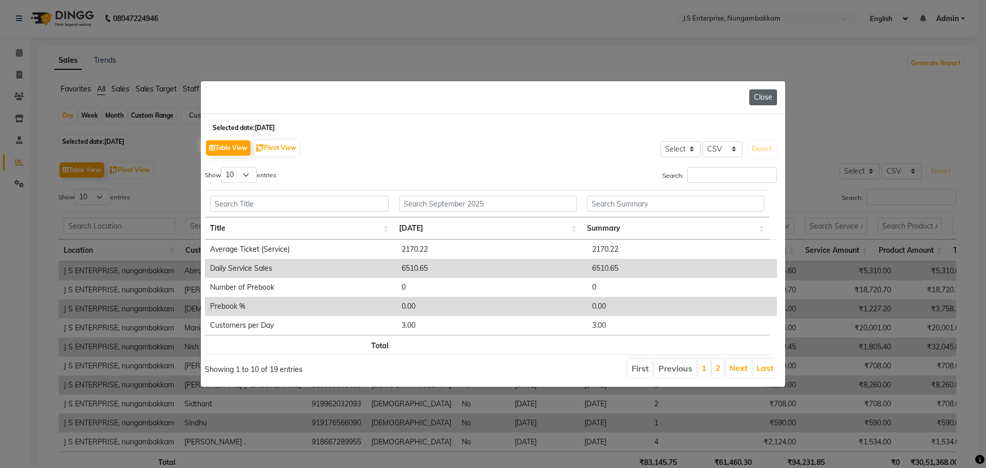
click at [762, 90] on button "Close" at bounding box center [764, 97] width 28 height 16
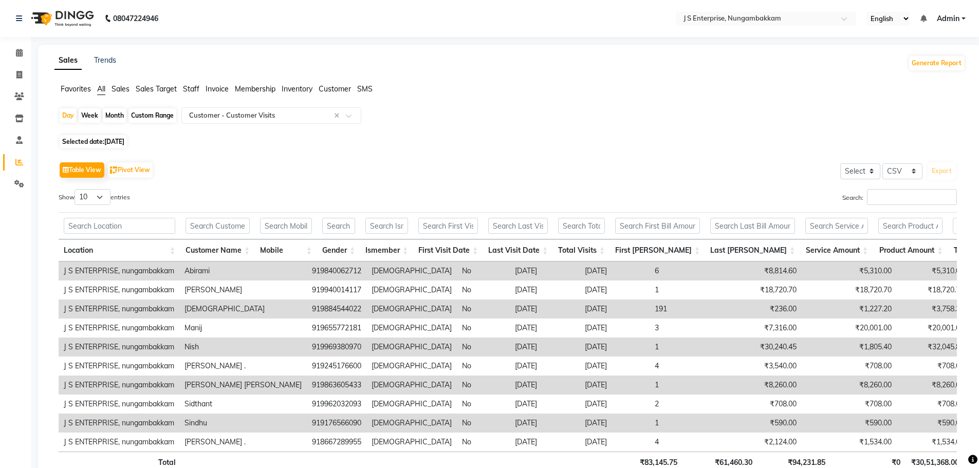
click at [264, 105] on app-reports "Favorites All Sales Sales Target Staff Invoice Membership Inventory Customer SM…" at bounding box center [509, 294] width 923 height 420
click at [266, 111] on input "text" at bounding box center [261, 115] width 148 height 10
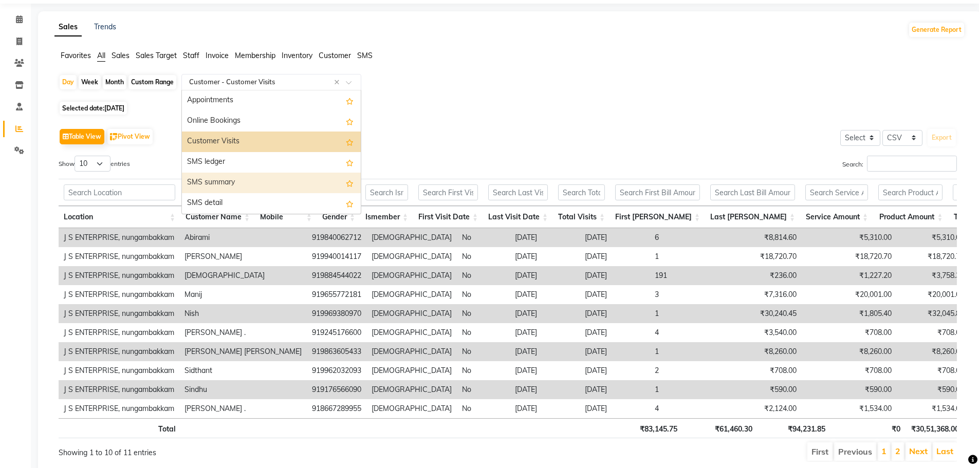
scroll to position [51, 0]
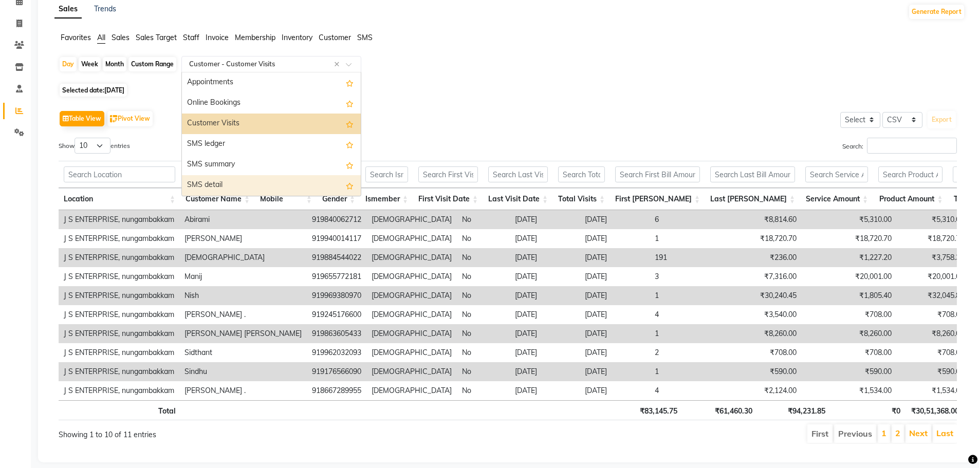
click at [256, 181] on div "SMS detail" at bounding box center [271, 185] width 179 height 21
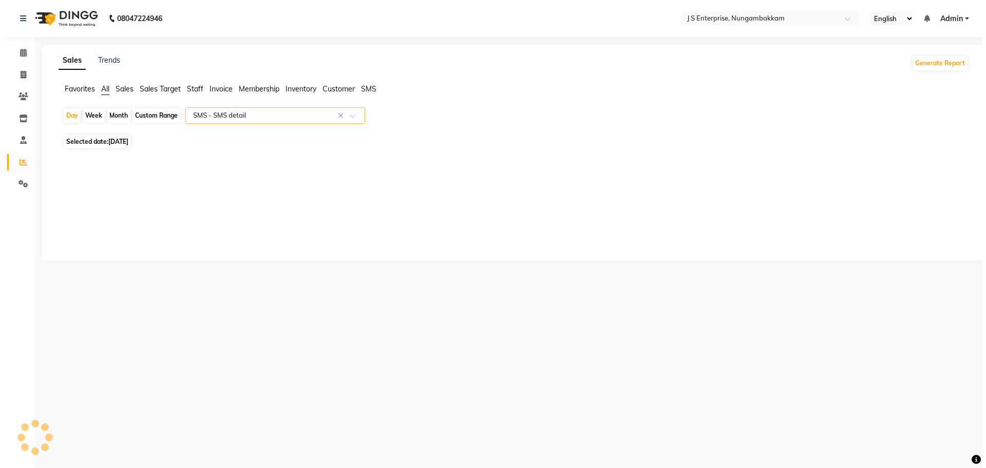
scroll to position [0, 0]
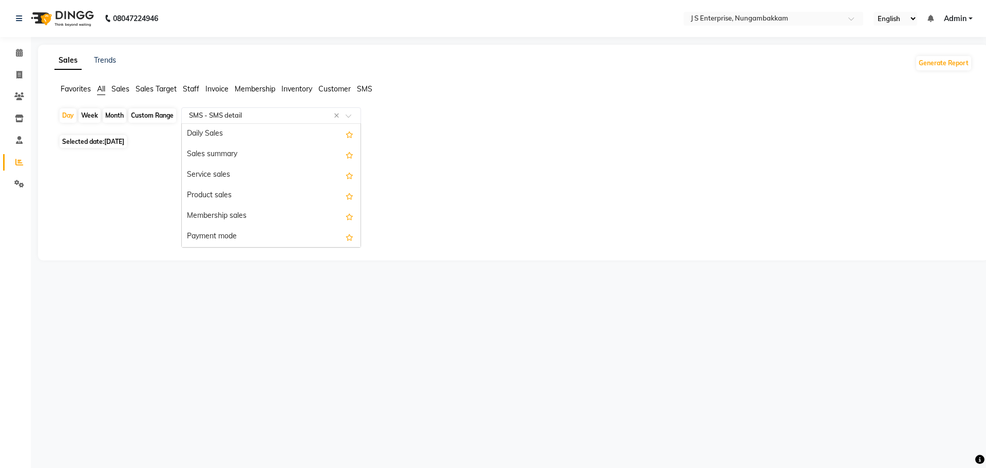
click at [238, 111] on input "text" at bounding box center [261, 115] width 148 height 10
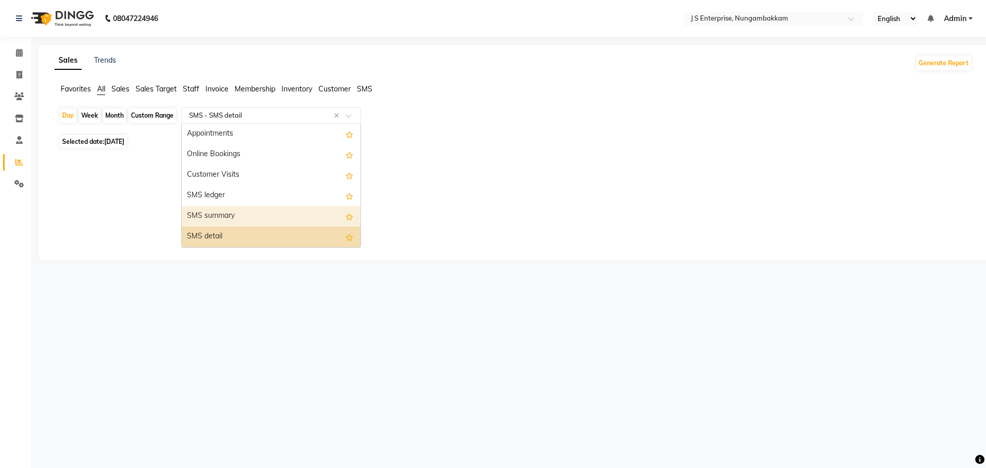
click at [245, 216] on div "SMS summary" at bounding box center [271, 216] width 179 height 21
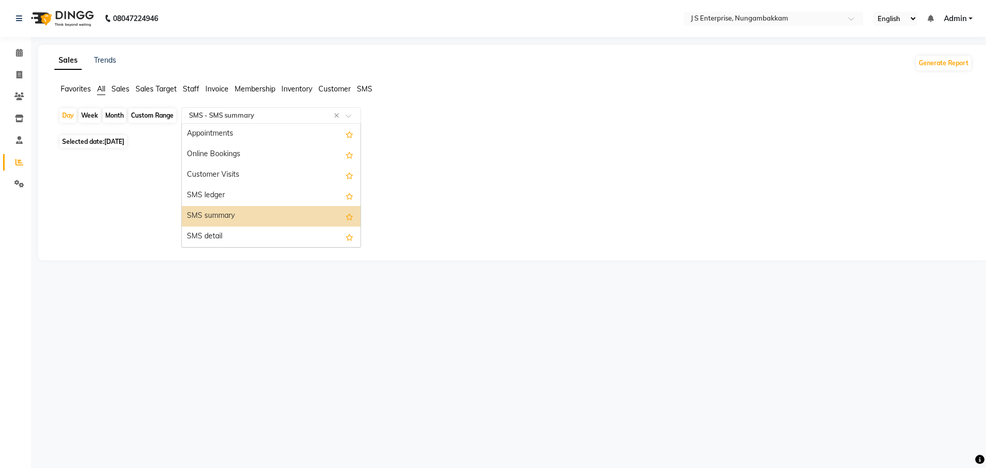
click at [255, 116] on input "text" at bounding box center [261, 115] width 148 height 10
click at [250, 189] on div "SMS ledger" at bounding box center [271, 195] width 179 height 21
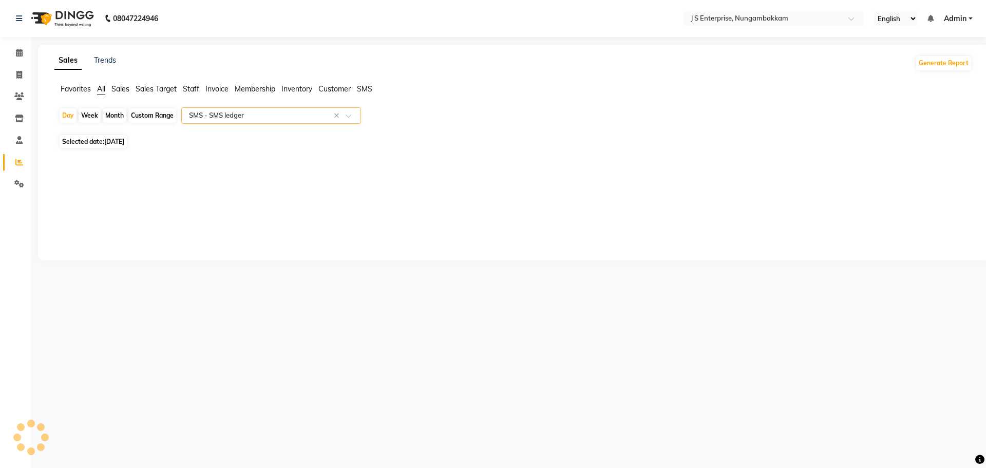
select select "csv"
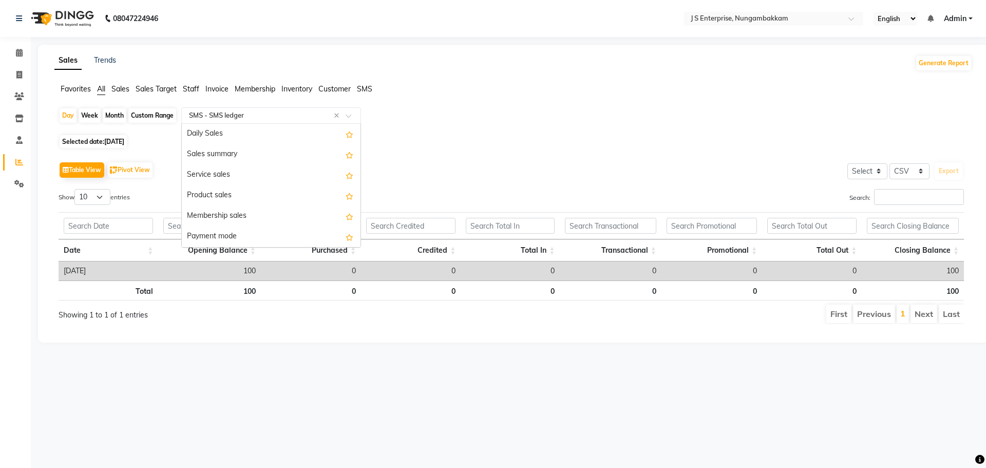
click at [271, 110] on input "text" at bounding box center [261, 115] width 148 height 10
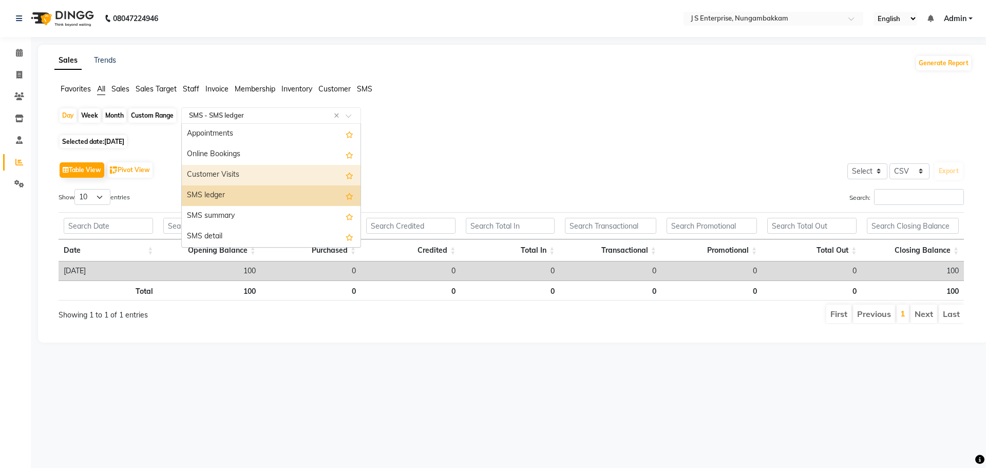
click at [267, 170] on div "Customer Visits" at bounding box center [271, 175] width 179 height 21
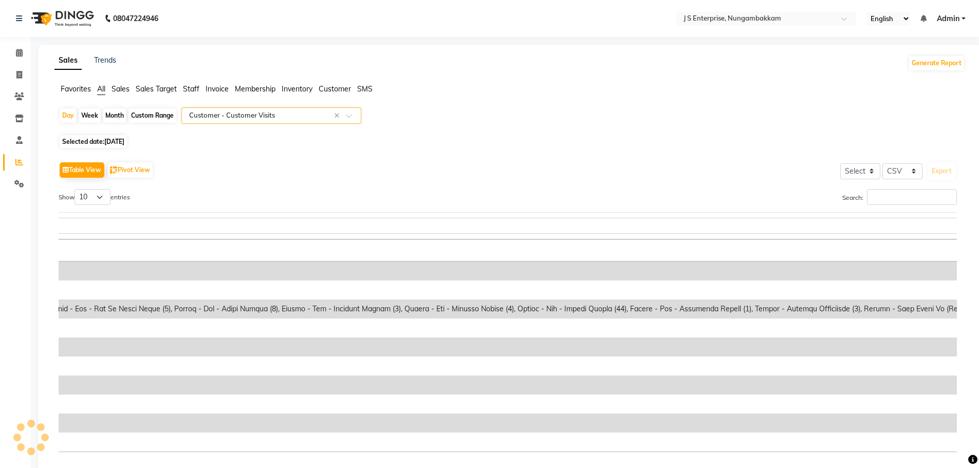
scroll to position [0, 6769]
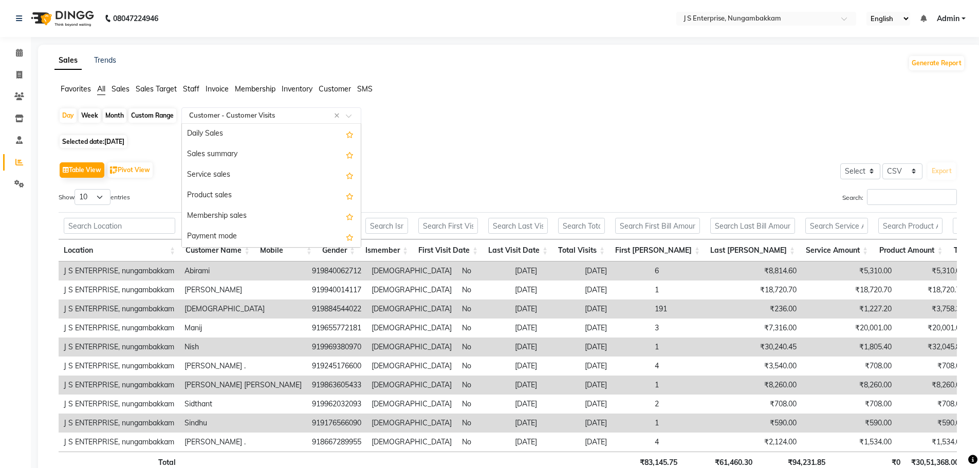
click at [227, 109] on div "Select Report Type × Customer - Customer Visits ×" at bounding box center [271, 115] width 180 height 16
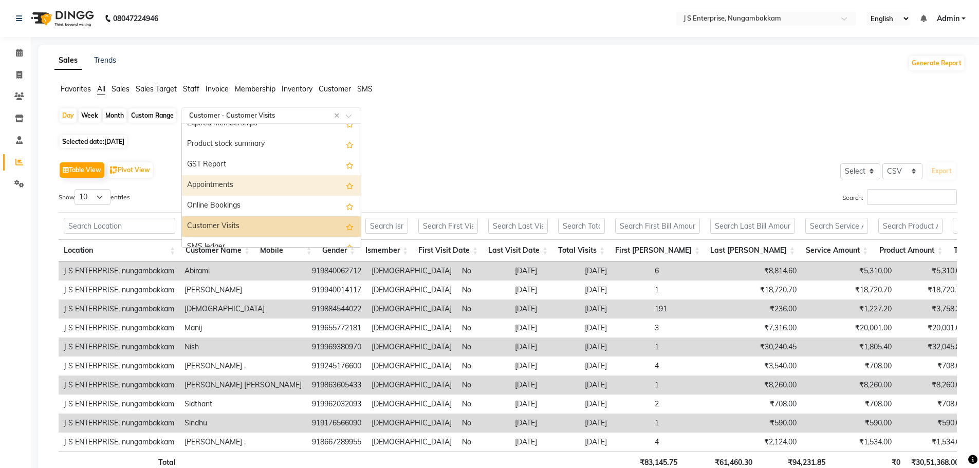
click at [238, 184] on div "Appointments" at bounding box center [271, 185] width 179 height 21
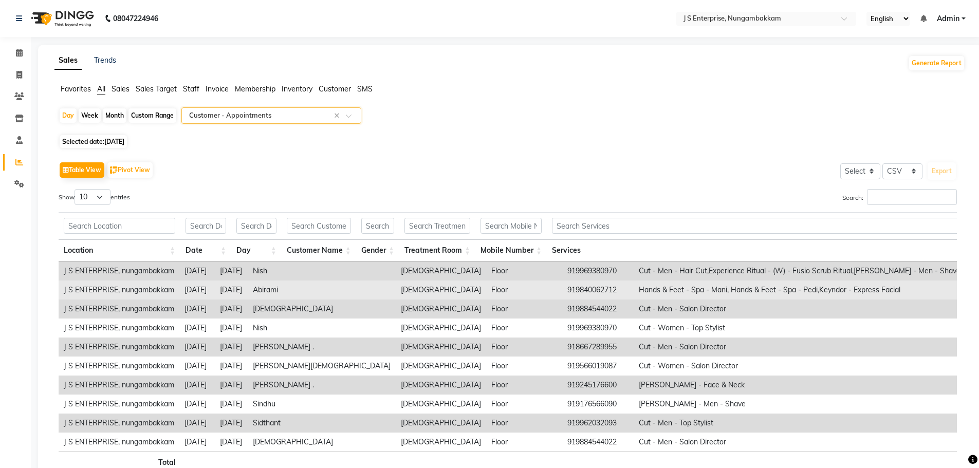
click at [320, 292] on td "Abirami" at bounding box center [322, 290] width 148 height 19
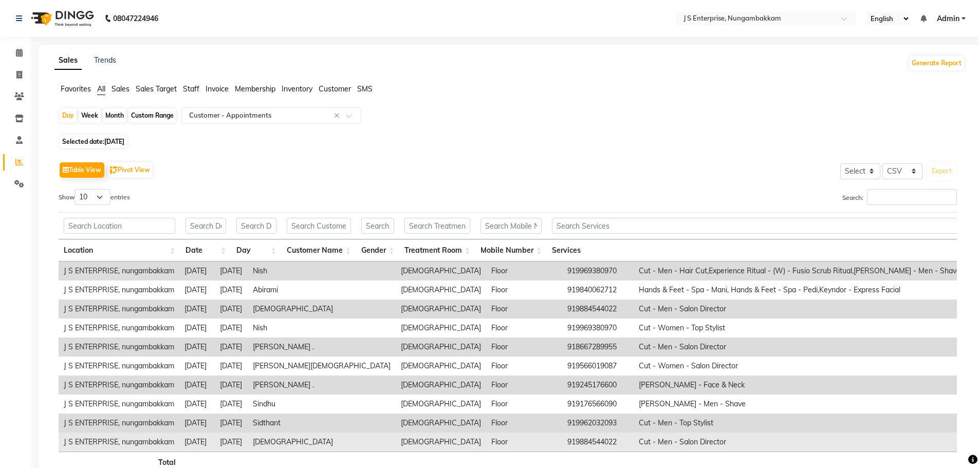
drag, startPoint x: 220, startPoint y: 451, endPoint x: 286, endPoint y: 437, distance: 66.8
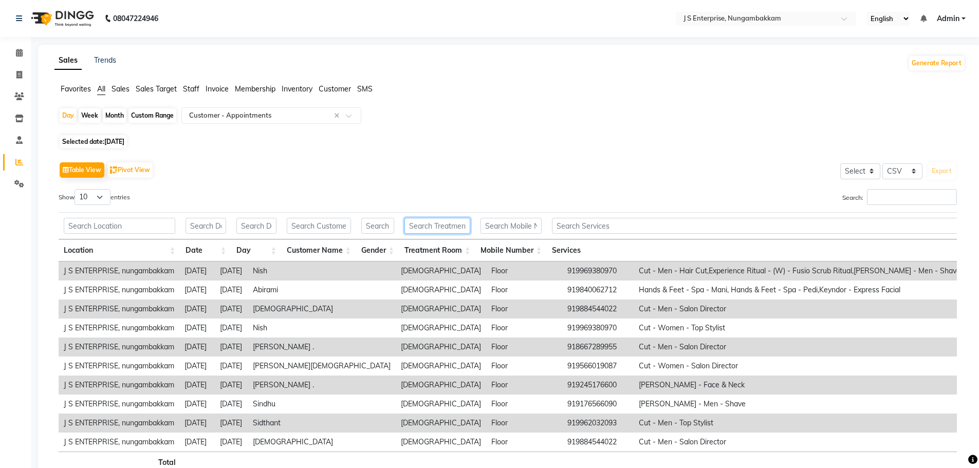
click at [468, 225] on input "text" at bounding box center [437, 226] width 66 height 16
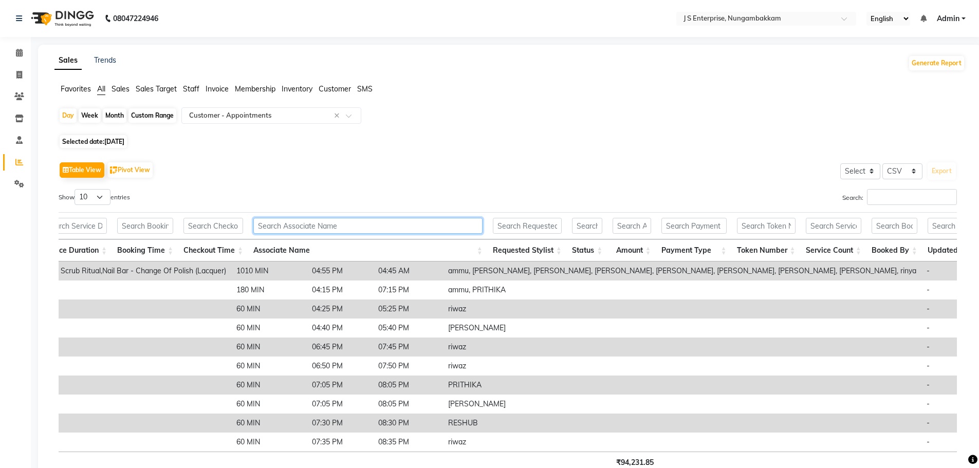
click at [312, 222] on input "text" at bounding box center [367, 226] width 229 height 16
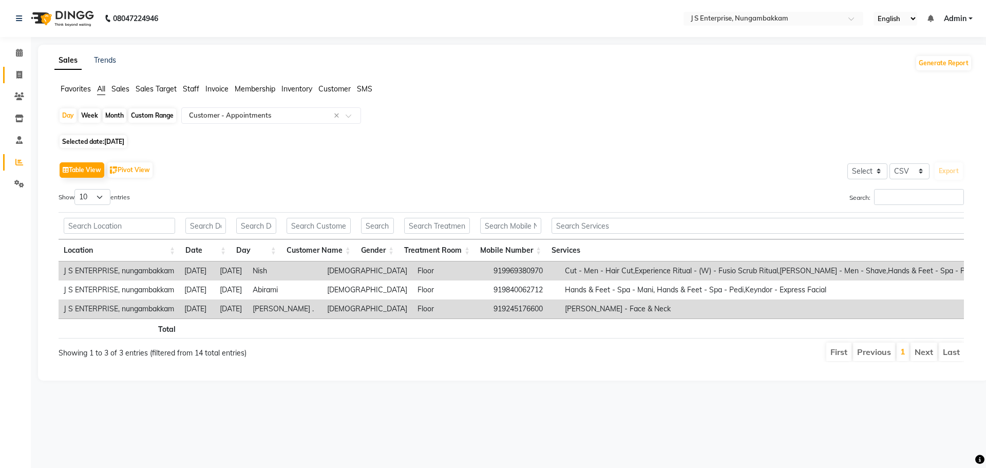
type input "PRITHIKA"
click at [15, 71] on span at bounding box center [19, 75] width 18 height 12
select select "7359"
select select "service"
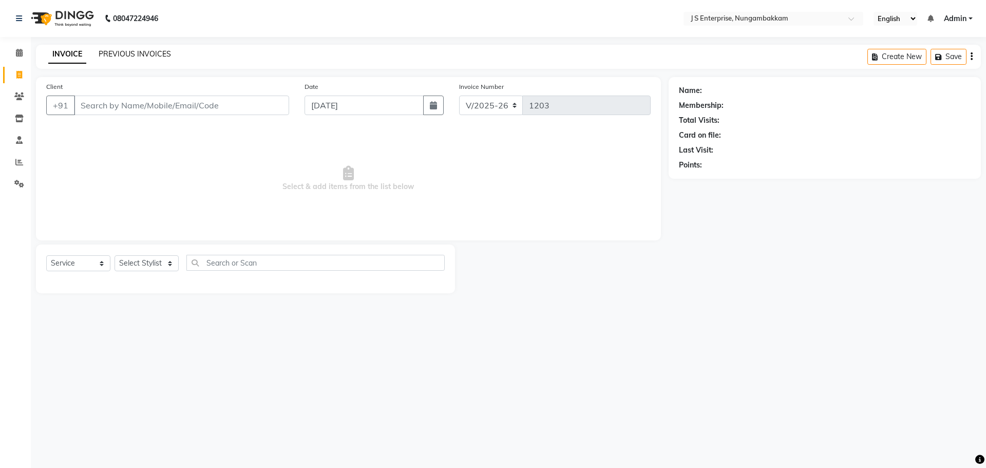
click at [124, 51] on link "PREVIOUS INVOICES" at bounding box center [135, 53] width 72 height 9
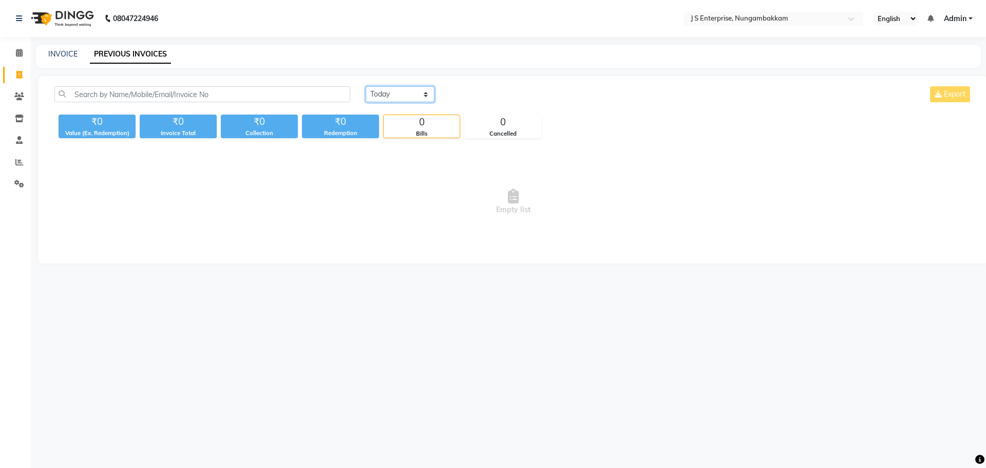
click at [393, 89] on select "Today Yesterday Custom Range" at bounding box center [400, 94] width 69 height 16
select select "yesterday"
click at [366, 86] on select "Today Yesterday Custom Range" at bounding box center [400, 94] width 69 height 16
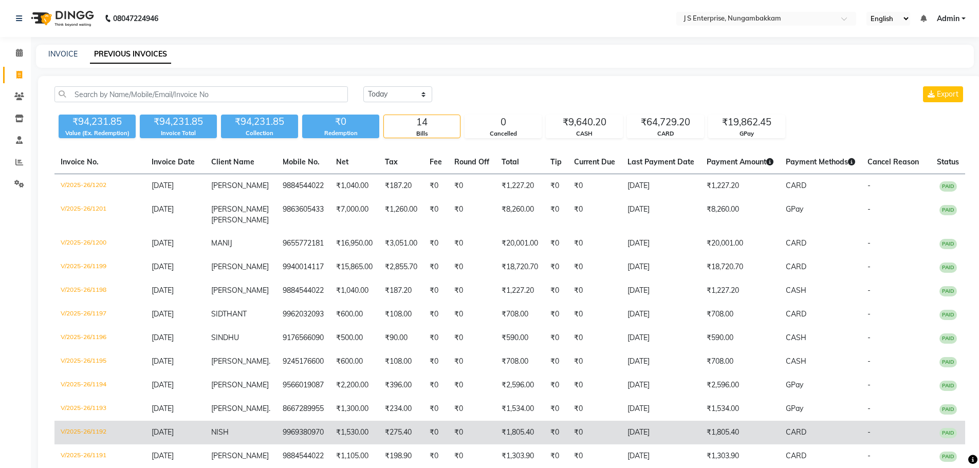
click at [86, 431] on td "V/2025-26/1192" at bounding box center [99, 433] width 91 height 24
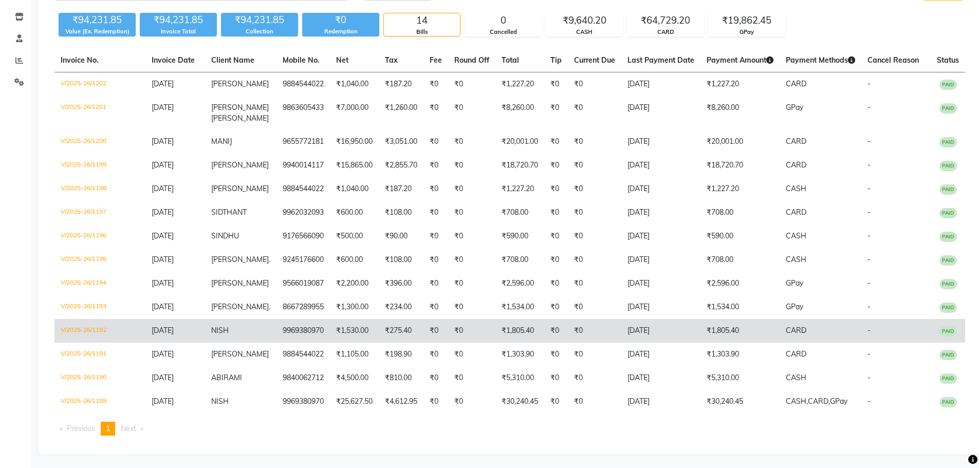
scroll to position [103, 0]
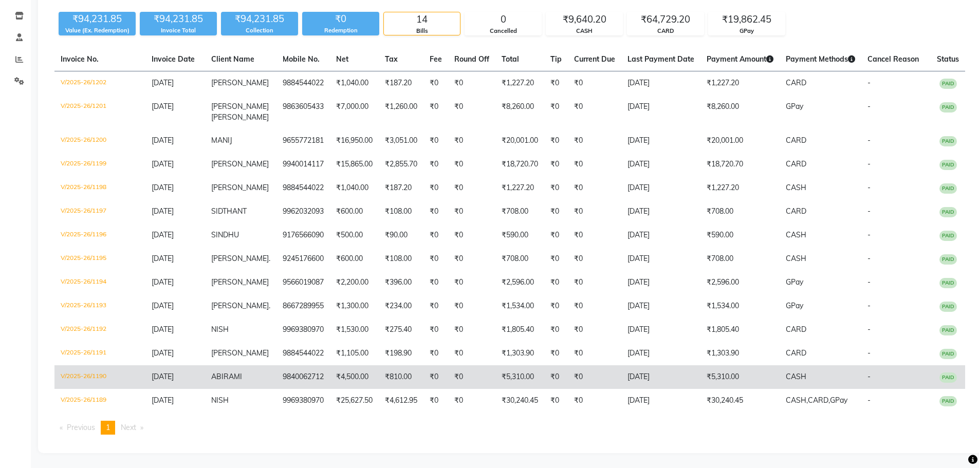
click at [84, 378] on td "V/2025-26/1190" at bounding box center [99, 377] width 91 height 24
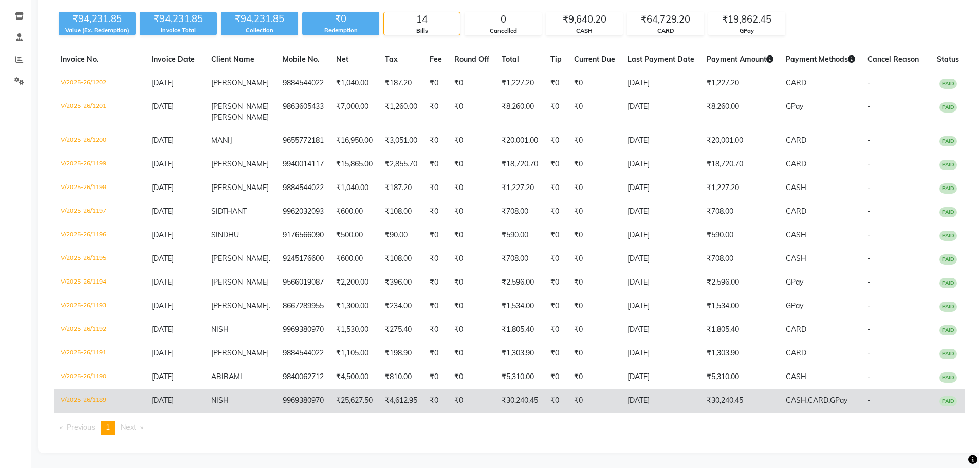
click at [92, 398] on td "V/2025-26/1189" at bounding box center [99, 401] width 91 height 24
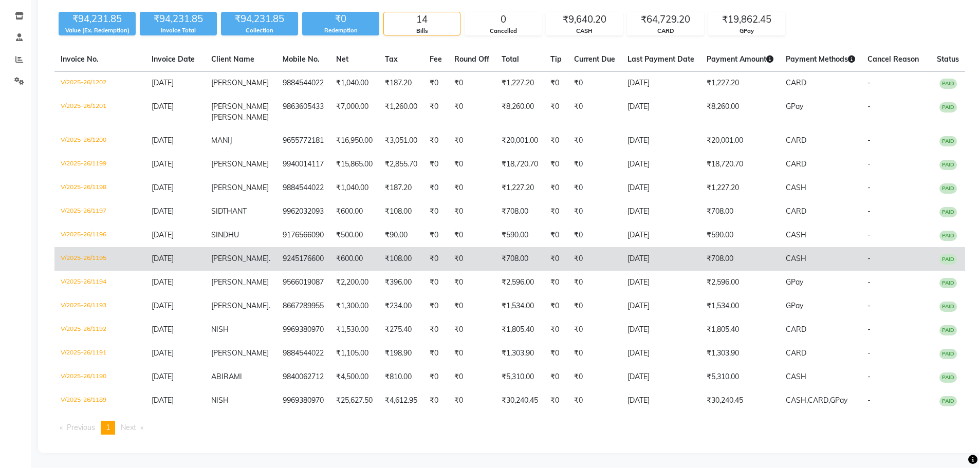
click at [104, 259] on td "V/2025-26/1195" at bounding box center [99, 259] width 91 height 24
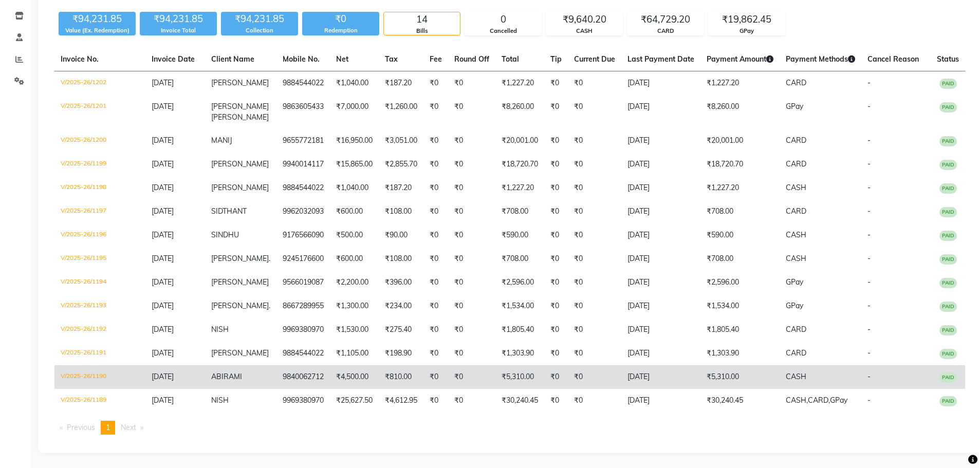
click at [109, 376] on td "V/2025-26/1190" at bounding box center [99, 377] width 91 height 24
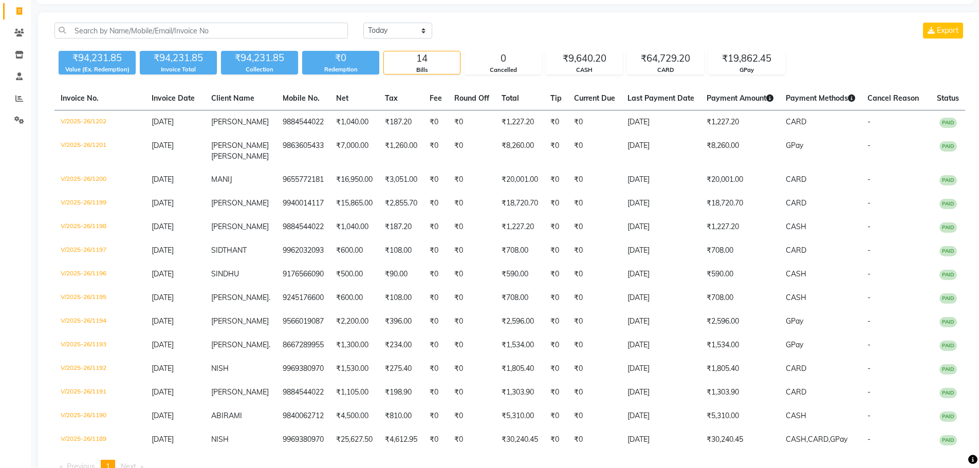
scroll to position [0, 0]
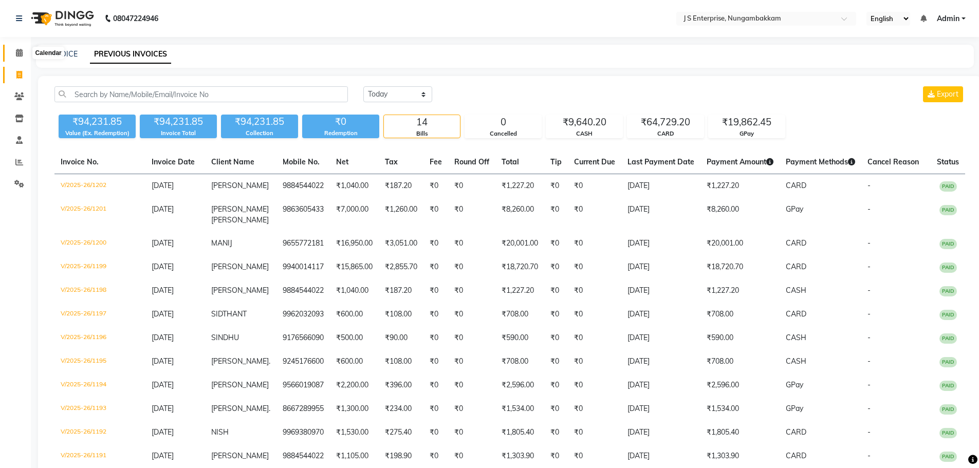
click at [23, 51] on span at bounding box center [19, 53] width 18 height 12
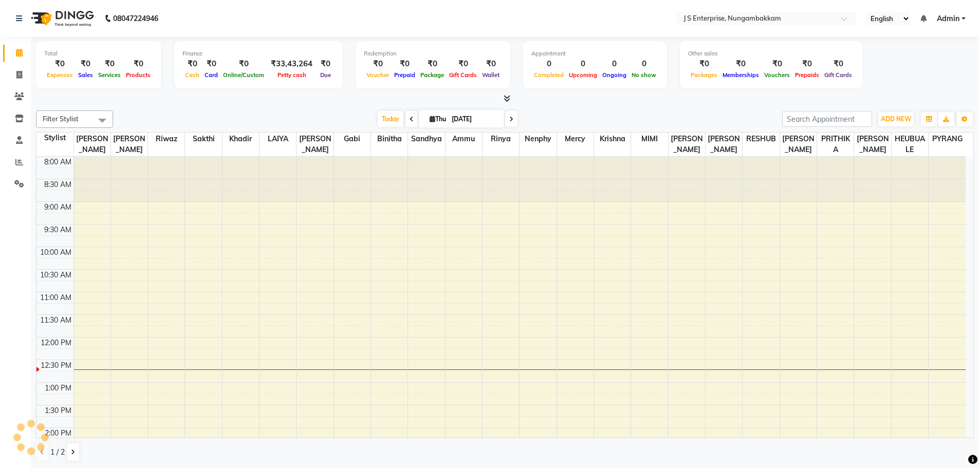
scroll to position [181, 0]
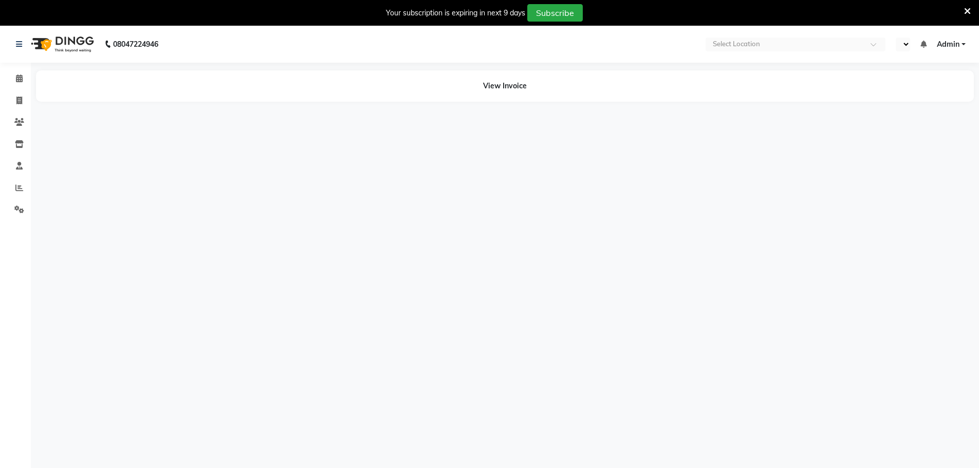
select select "en"
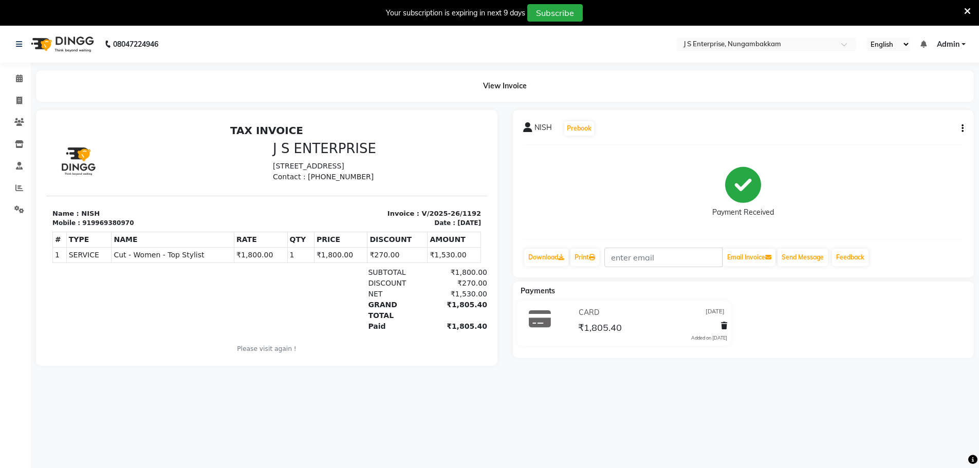
click at [959, 125] on button "button" at bounding box center [960, 128] width 6 height 11
click at [920, 140] on div "Edit Invoice" at bounding box center [911, 141] width 70 height 13
select select "service"
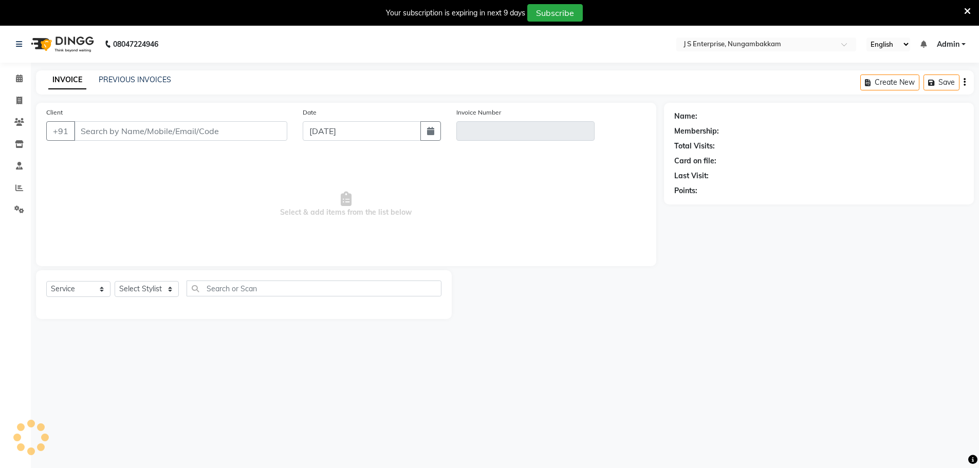
type input "9969380970"
type input "V/2025-26/1192"
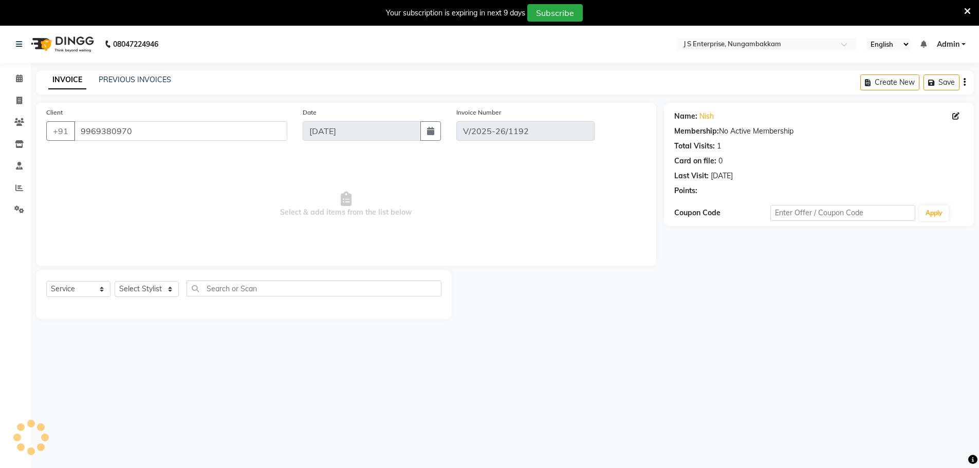
type input "[DATE]"
select select "select"
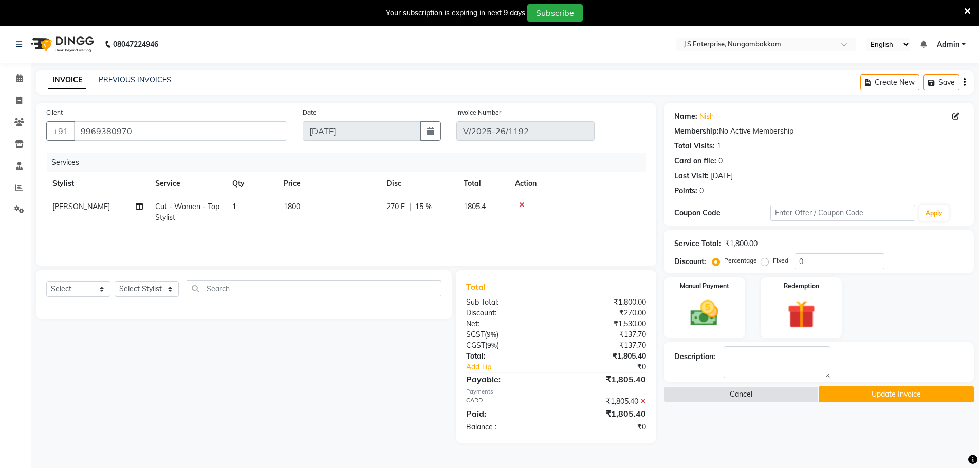
click at [62, 2] on div "Your subscription is expiring in next 9 days Subscribe" at bounding box center [489, 13] width 979 height 26
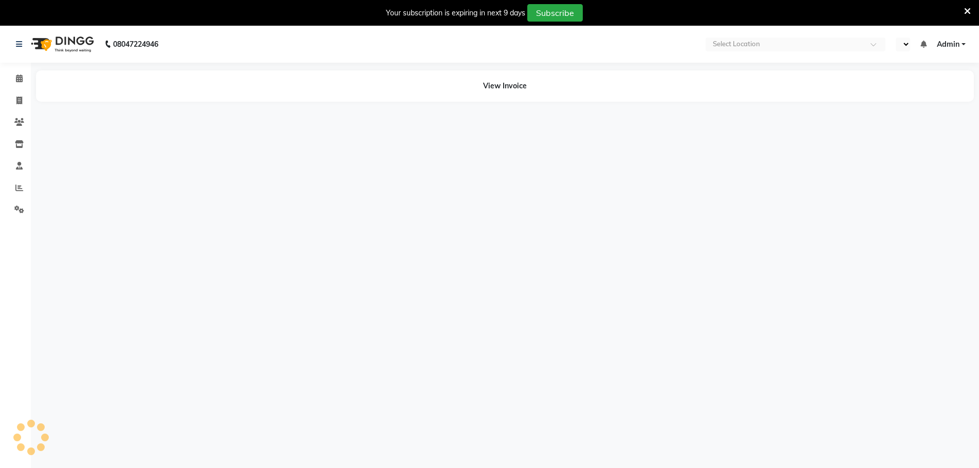
select select "en"
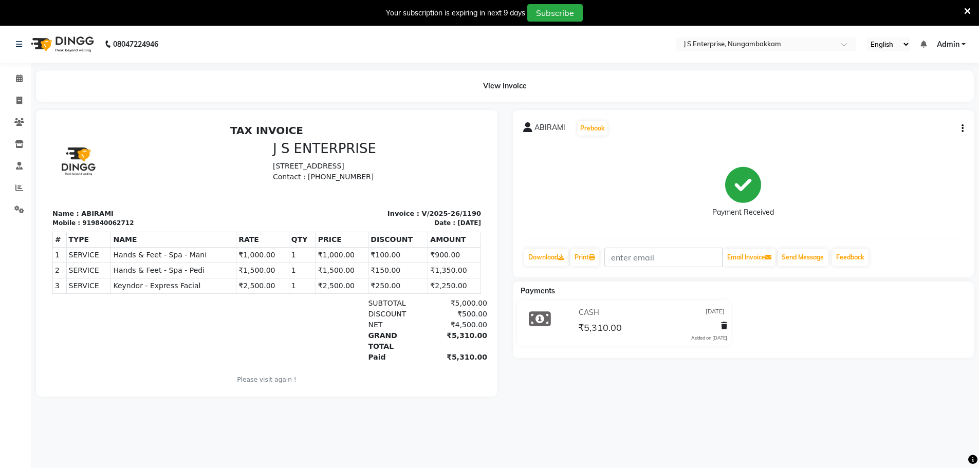
click at [964, 126] on div "ABIRAMI Prebook Payment Received Download Print Email Invoice Send Message Feed…" at bounding box center [743, 193] width 461 height 167
click at [963, 128] on icon "button" at bounding box center [962, 128] width 2 height 1
click at [912, 140] on div "Edit Invoice" at bounding box center [911, 141] width 70 height 13
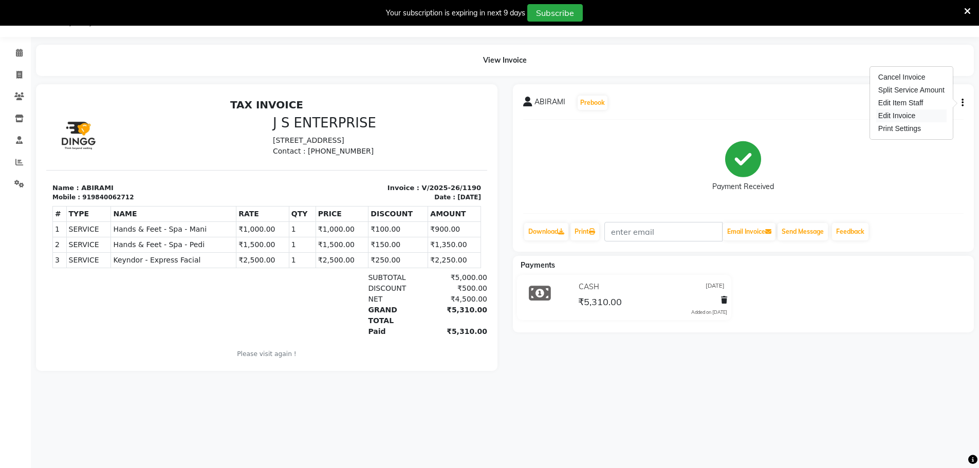
select select "service"
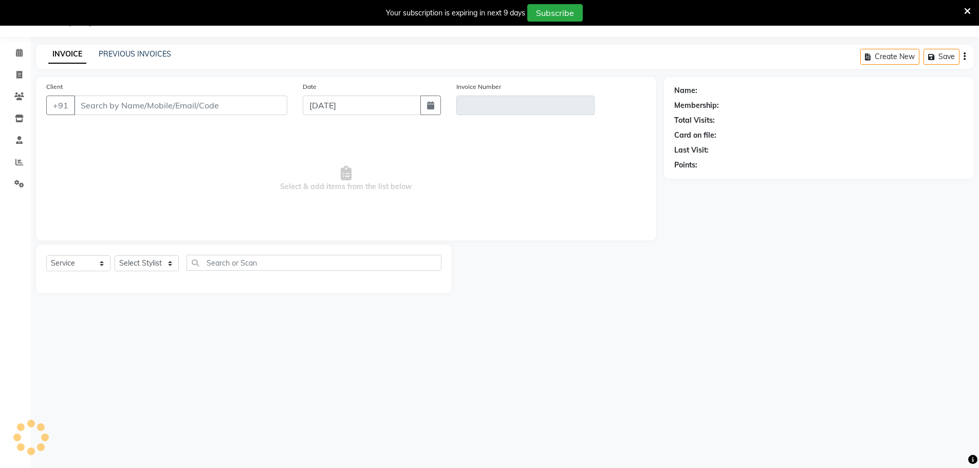
type input "9840062712"
type input "V/2025-26/1190"
type input "[DATE]"
select select "select"
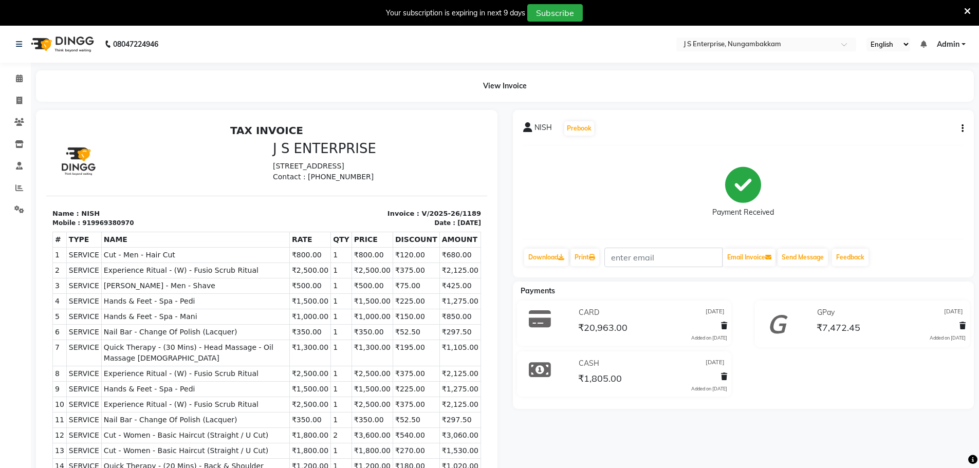
click at [965, 129] on div "NISH Prebook Payment Received Download Print Email Invoice Send Message Feedback" at bounding box center [743, 193] width 461 height 167
click at [962, 129] on icon "button" at bounding box center [962, 128] width 2 height 1
click at [241, 325] on div "Edit Invoice" at bounding box center [149, 330] width 183 height 11
select select "service"
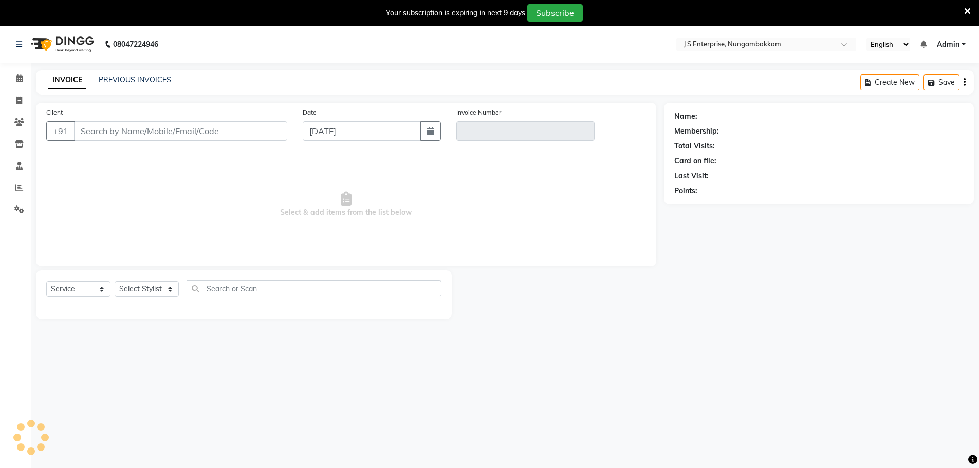
scroll to position [26, 0]
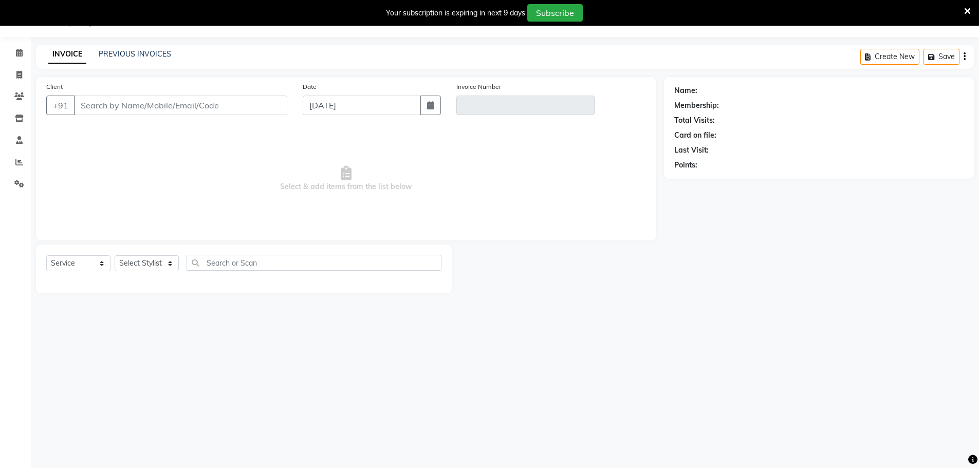
type input "9969380970"
type input "V/2025-26/1189"
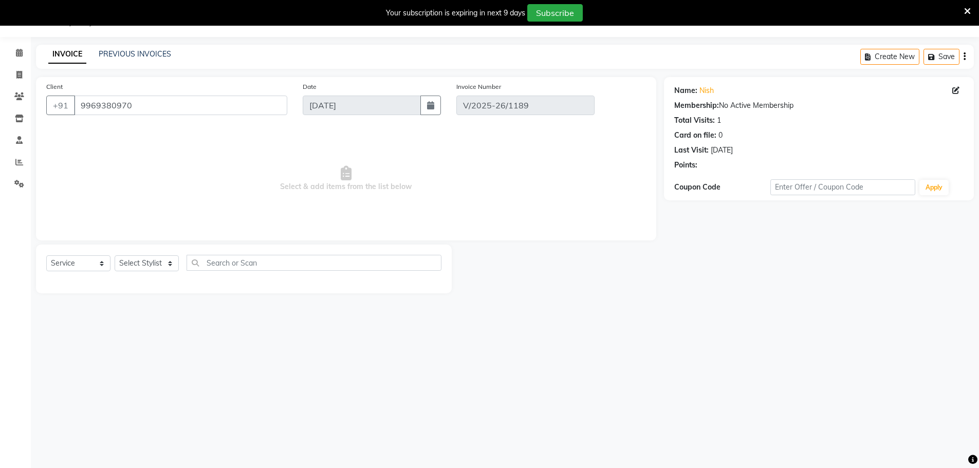
type input "[DATE]"
select select "select"
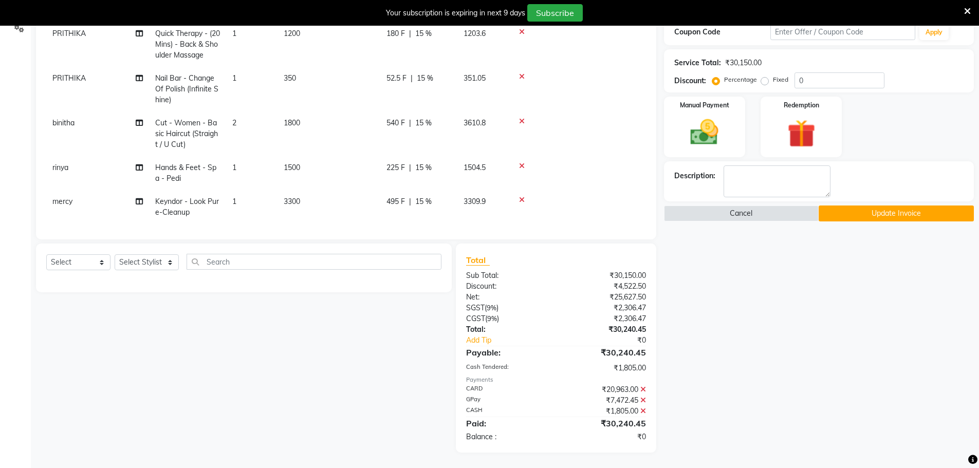
scroll to position [27, 0]
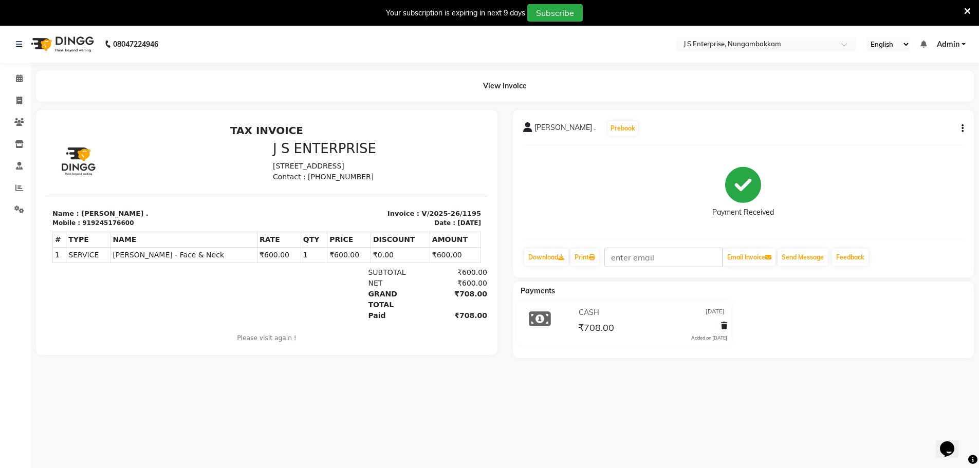
click at [958, 128] on button "button" at bounding box center [960, 128] width 6 height 11
click at [923, 145] on div "Edit Invoice" at bounding box center [911, 141] width 70 height 13
select select "service"
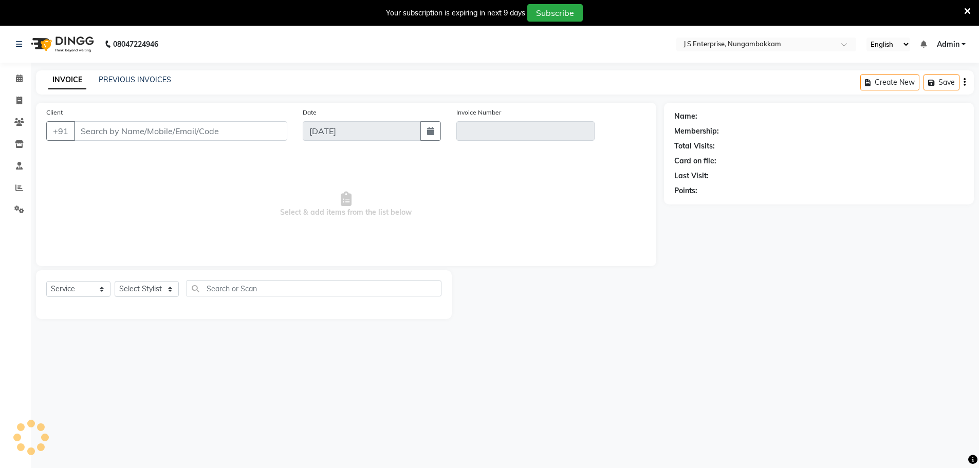
type input "9245176600"
type input "V/2025-26/1195"
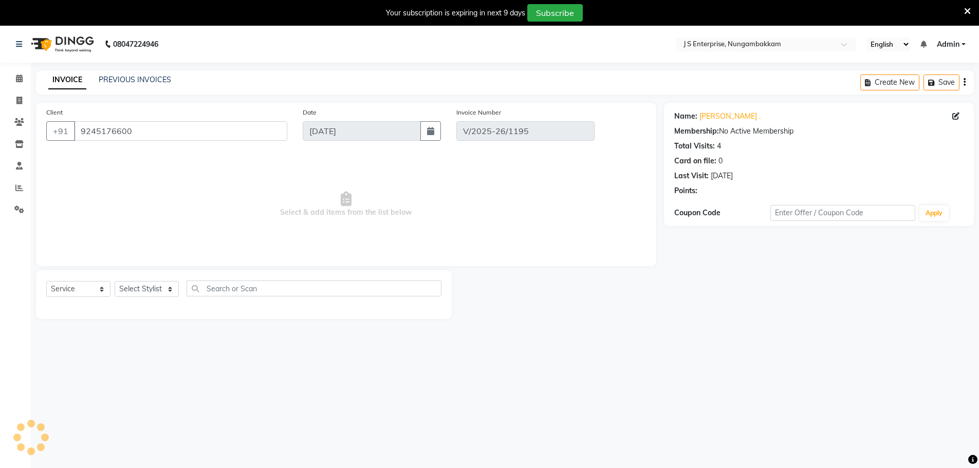
type input "[DATE]"
select select "select"
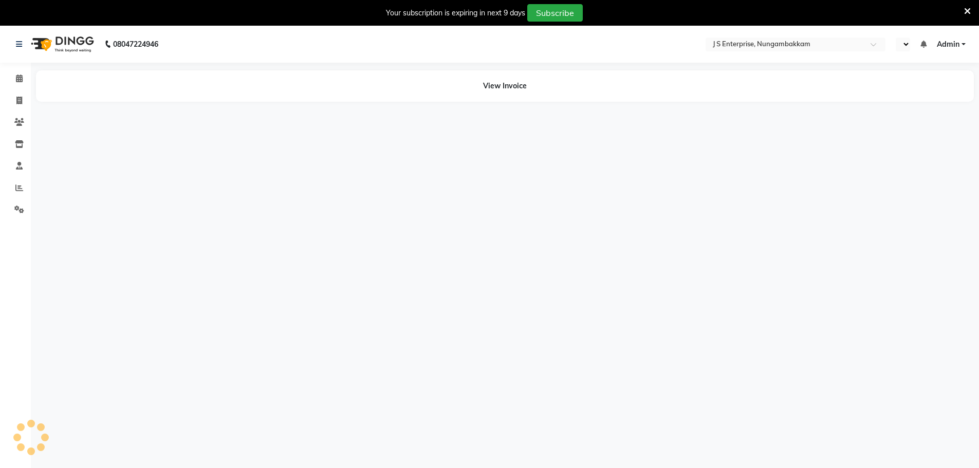
select select "en"
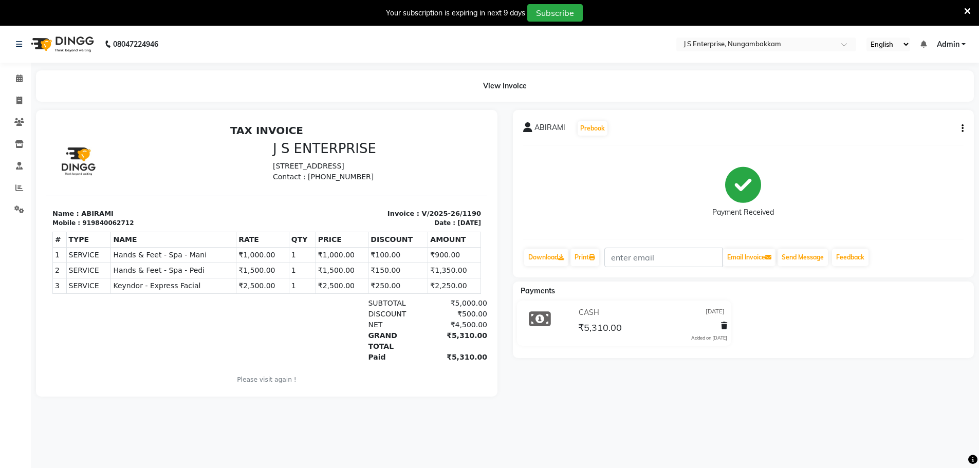
click at [962, 128] on icon "button" at bounding box center [962, 128] width 2 height 1
click at [13, 75] on span at bounding box center [19, 79] width 18 height 12
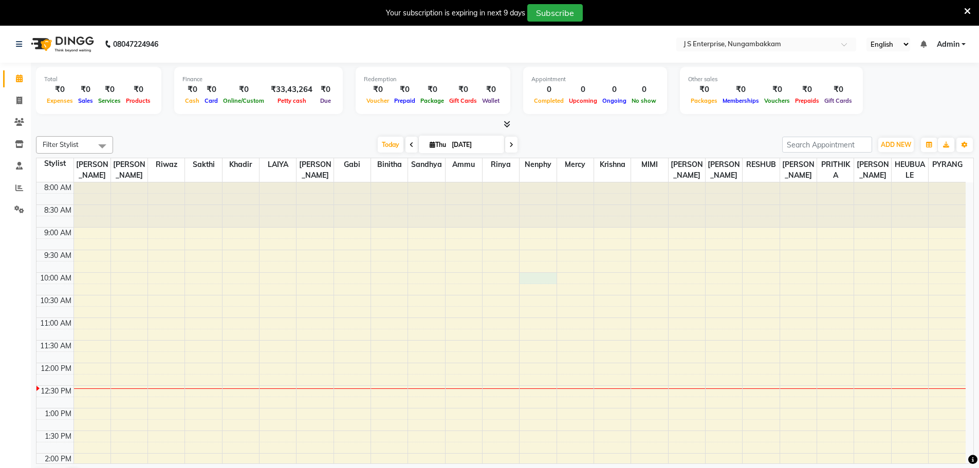
click at [523, 278] on div "8:00 AM 8:30 AM 9:00 AM 9:30 AM 10:00 AM 10:30 AM 11:00 AM 11:30 AM 12:00 PM 12…" at bounding box center [500, 475] width 929 height 587
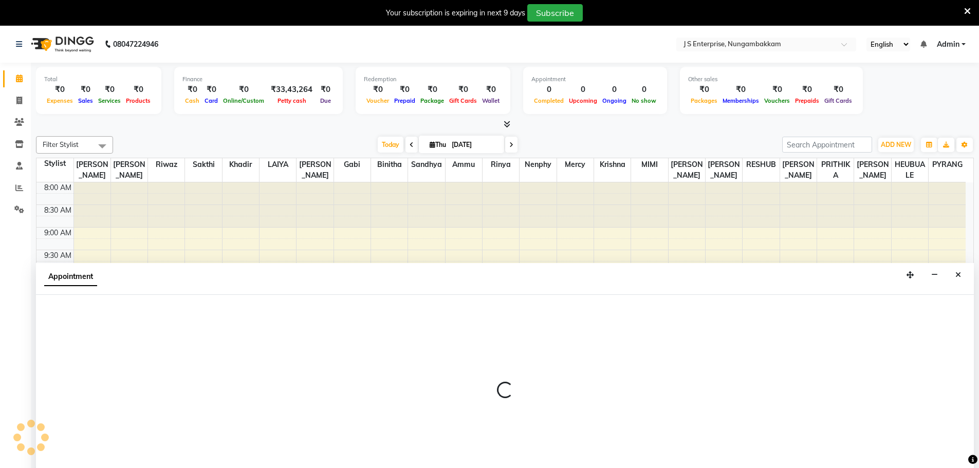
scroll to position [26, 0]
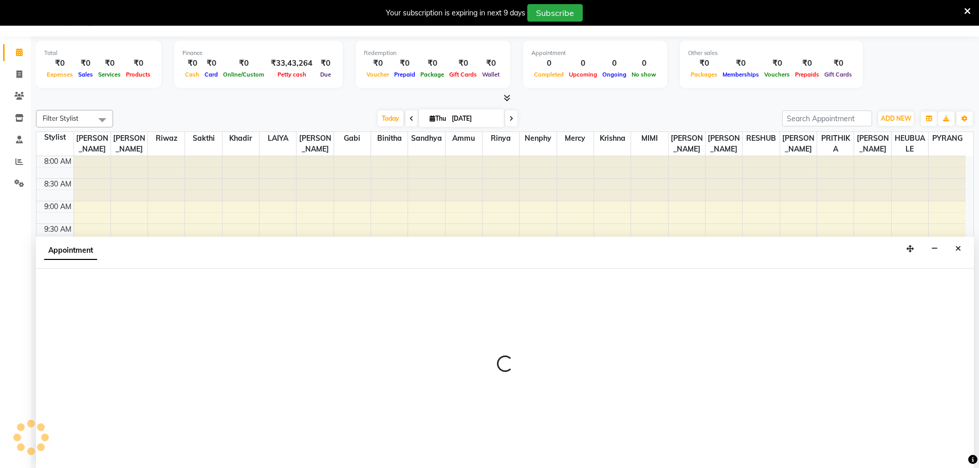
select select "63715"
select select "600"
select select "tentative"
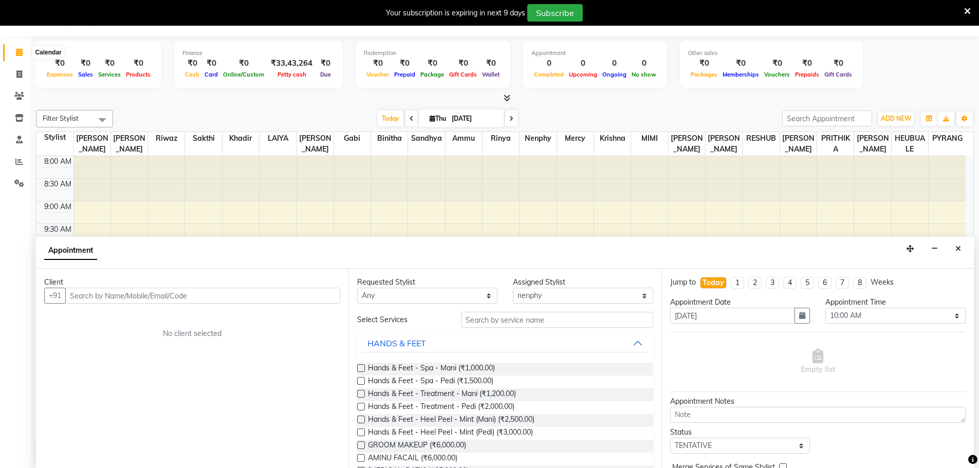
click at [23, 50] on span at bounding box center [19, 53] width 18 height 12
click at [21, 77] on icon at bounding box center [19, 74] width 6 height 8
select select "service"
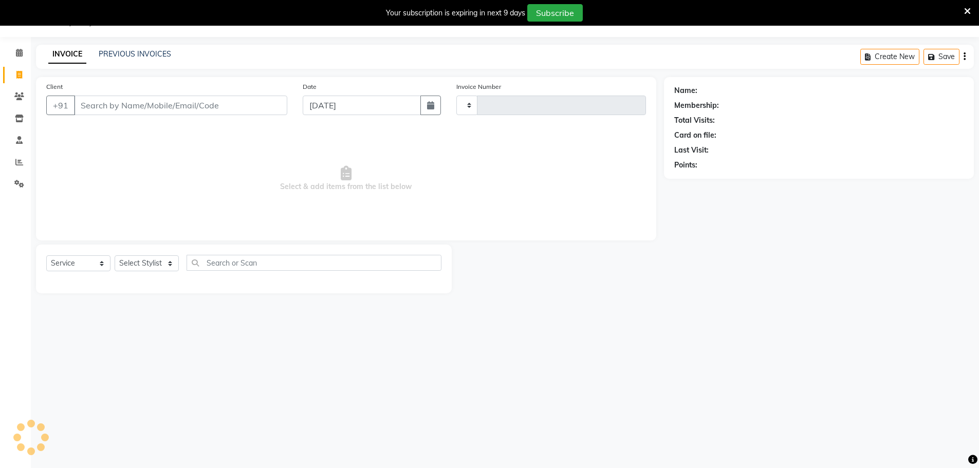
scroll to position [5, 0]
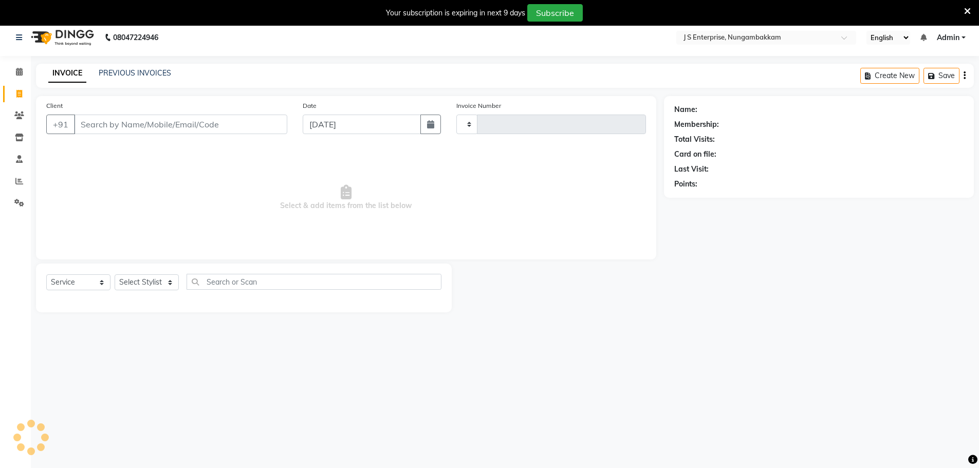
type input "1203"
select select "7359"
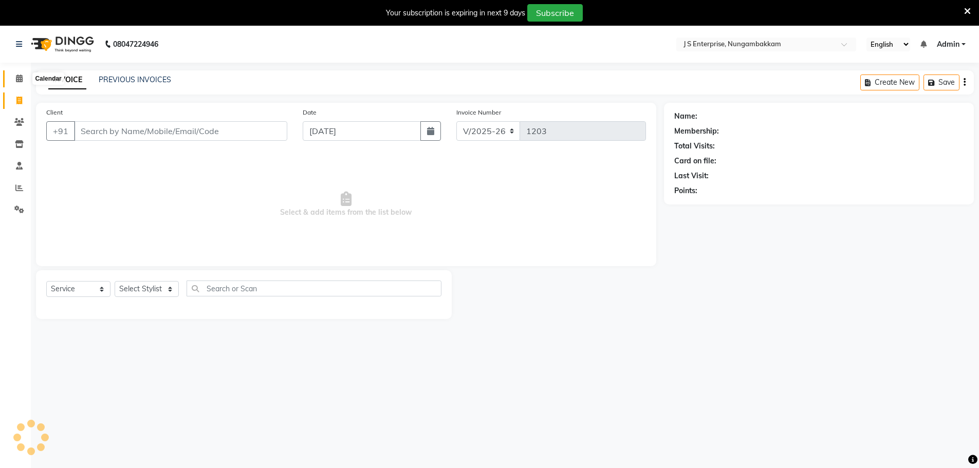
click at [12, 73] on span at bounding box center [19, 79] width 18 height 12
